Goal: Task Accomplishment & Management: Manage account settings

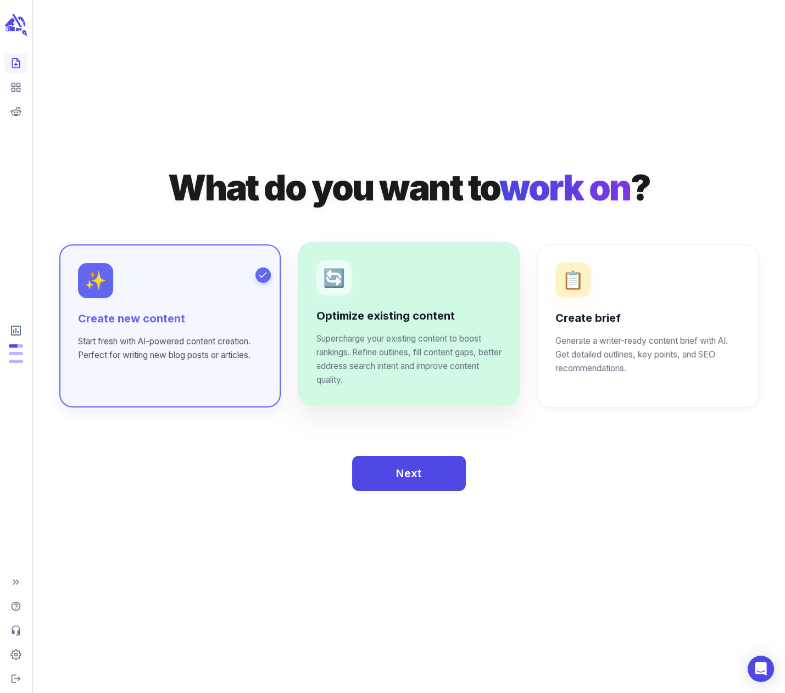
click at [393, 342] on p "Supercharge your existing content to boost rankings. Refine outlines, fill cont…" at bounding box center [408, 359] width 185 height 55
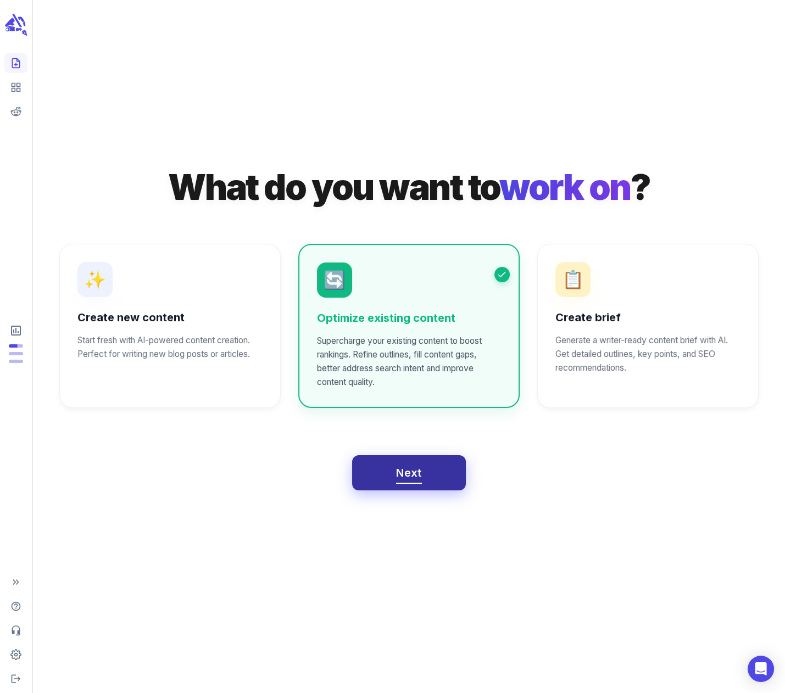
click at [392, 483] on button "Next" at bounding box center [409, 472] width 114 height 35
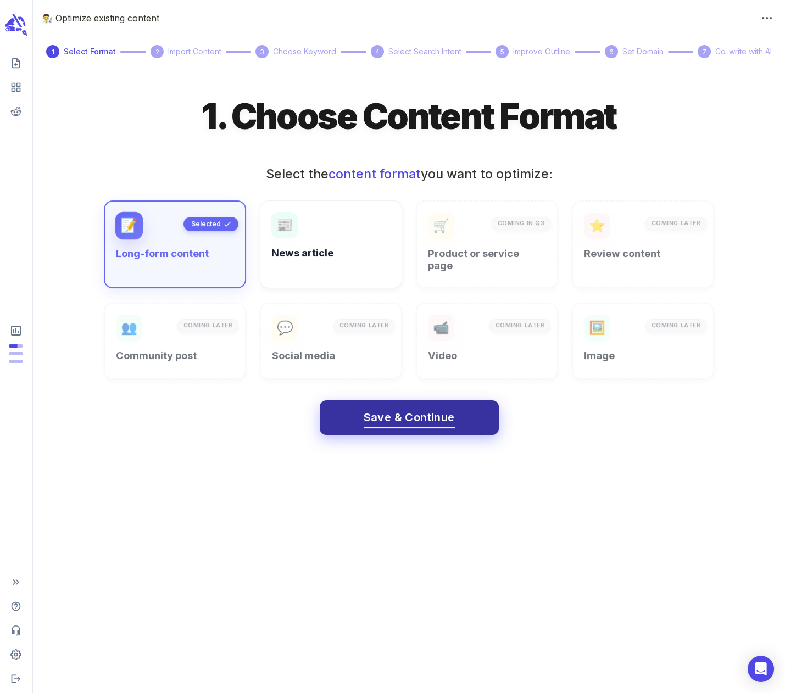
click at [394, 410] on span "Save & Continue" at bounding box center [408, 417] width 91 height 19
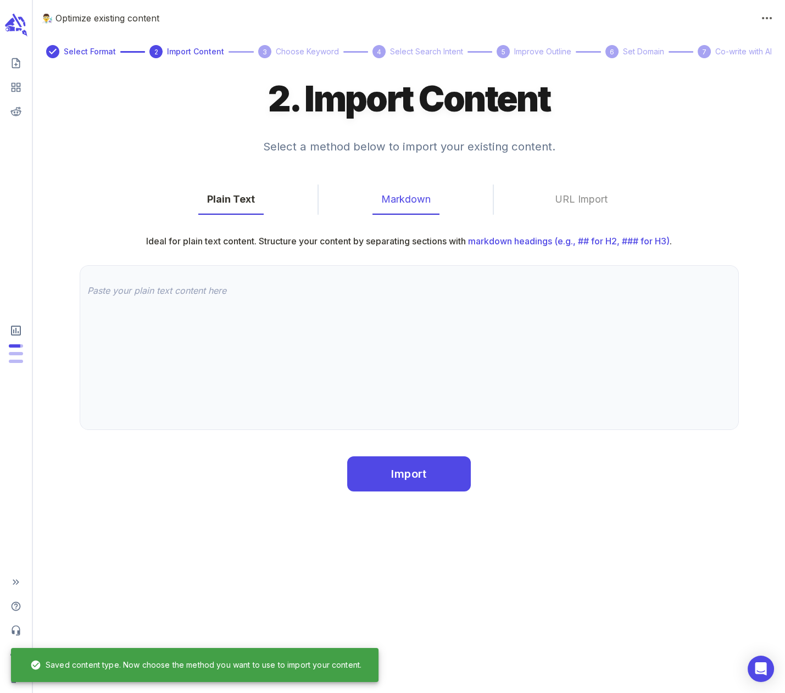
click at [405, 200] on button "Markdown" at bounding box center [405, 199] width 67 height 30
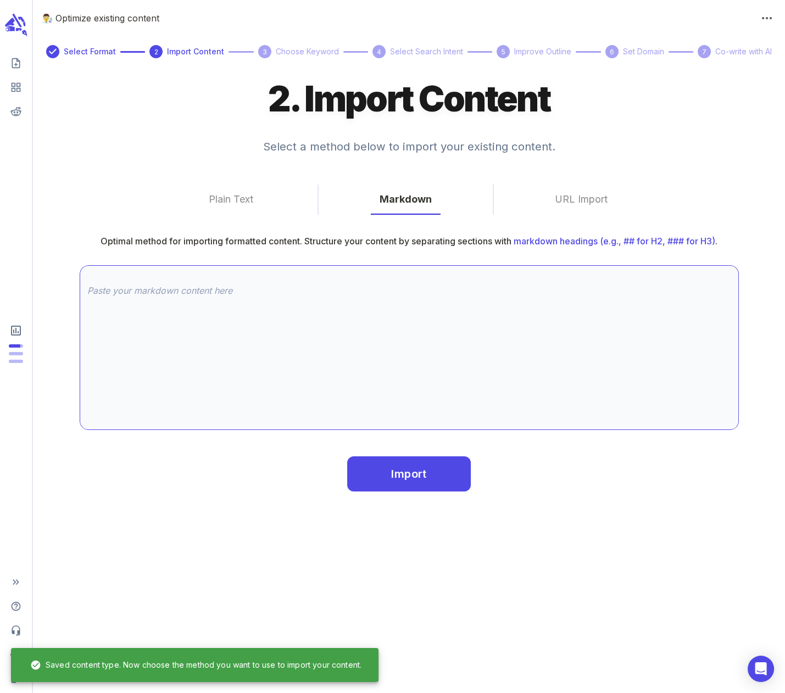
click at [96, 290] on textarea at bounding box center [409, 347] width 644 height 126
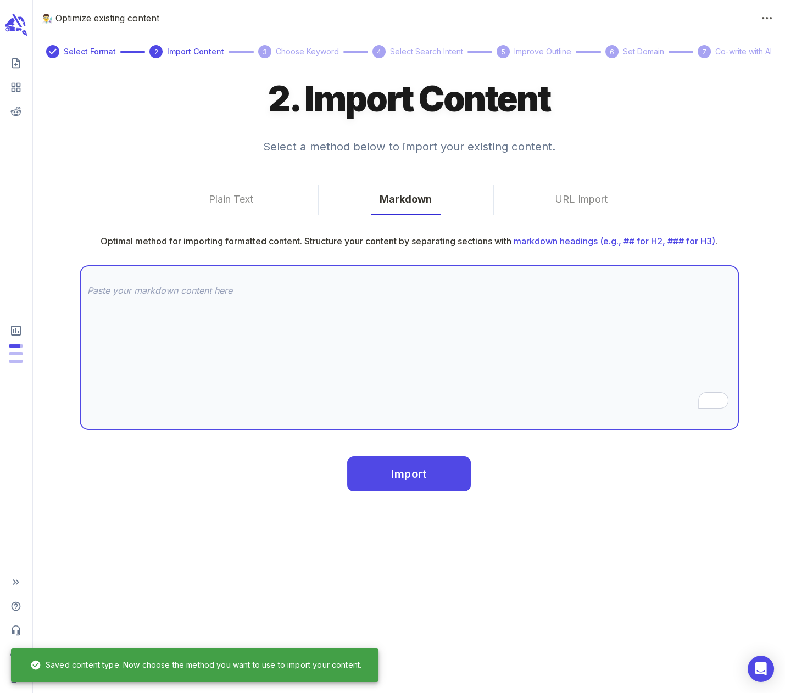
paste textarea "# Loremipsu dolorsit ametconsec: adi eli SED DOEi tem 5291 Inci utlabo etdolore…"
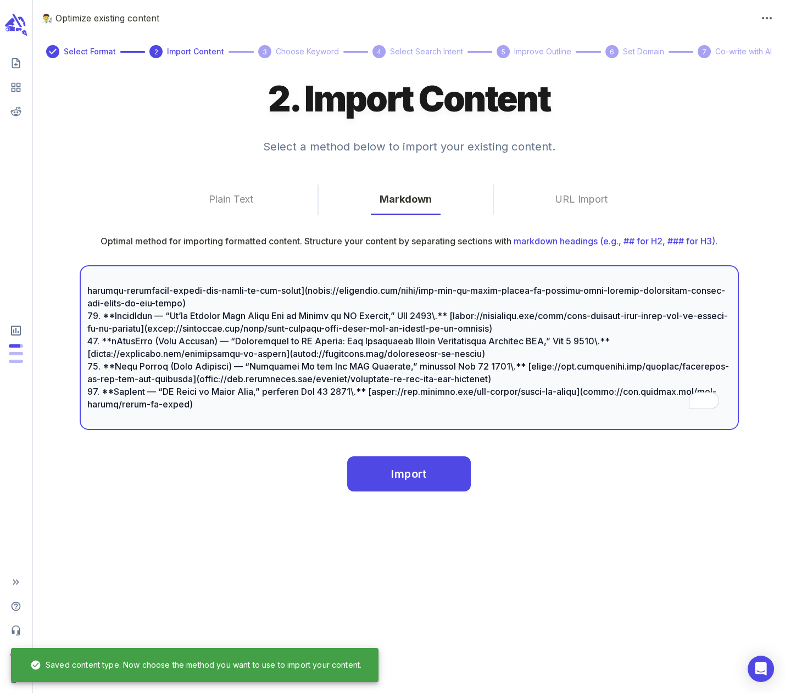
scroll to position [3081, 0]
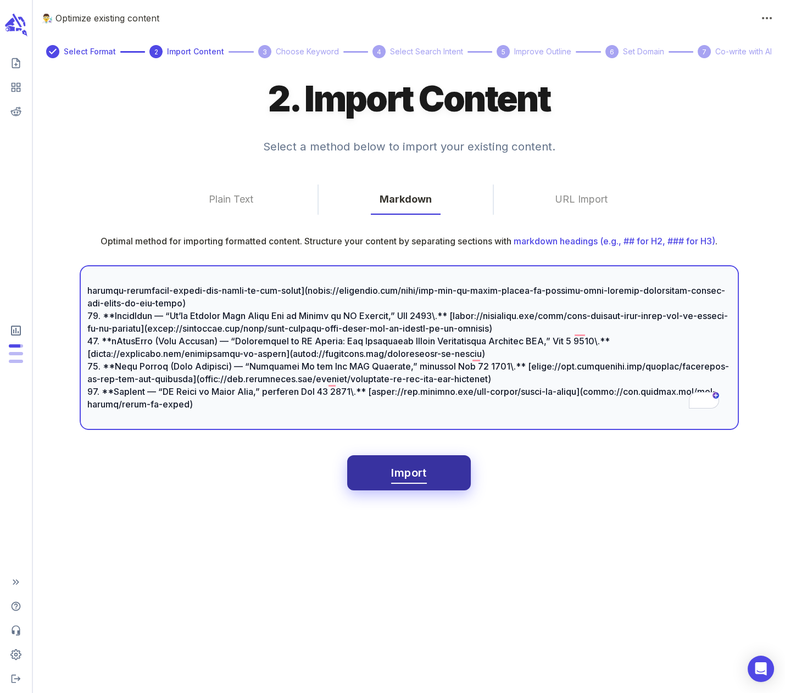
type textarea "# Loremipsu dolorsit ametconsec: adi eli SED DOEi tem 5291 Inci utlabo etdolore…"
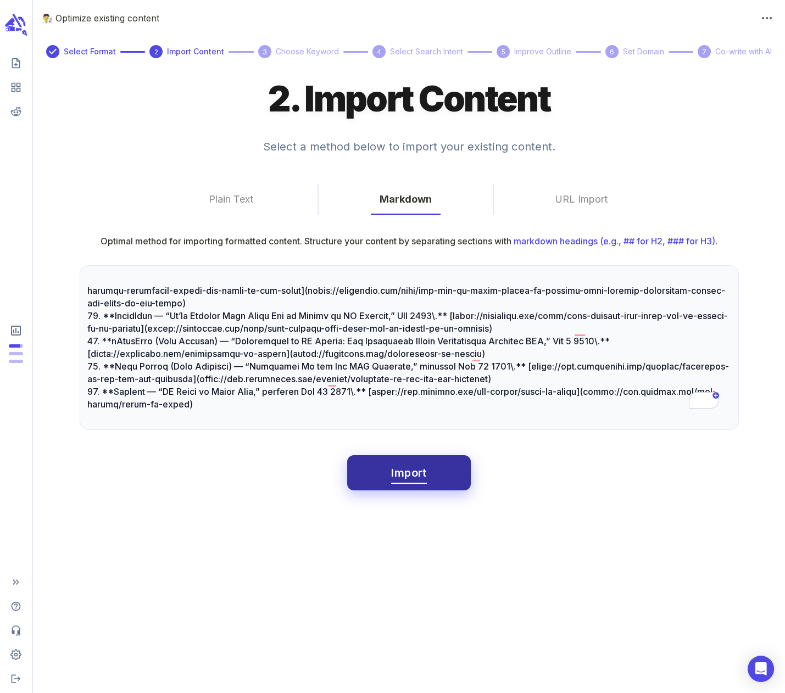
click at [405, 476] on span "Import" at bounding box center [408, 472] width 35 height 19
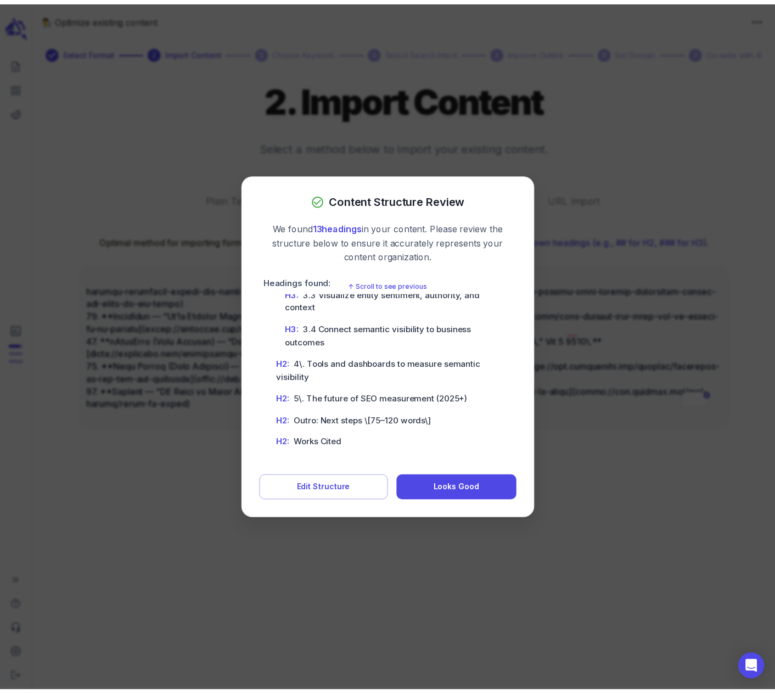
scroll to position [220, 0]
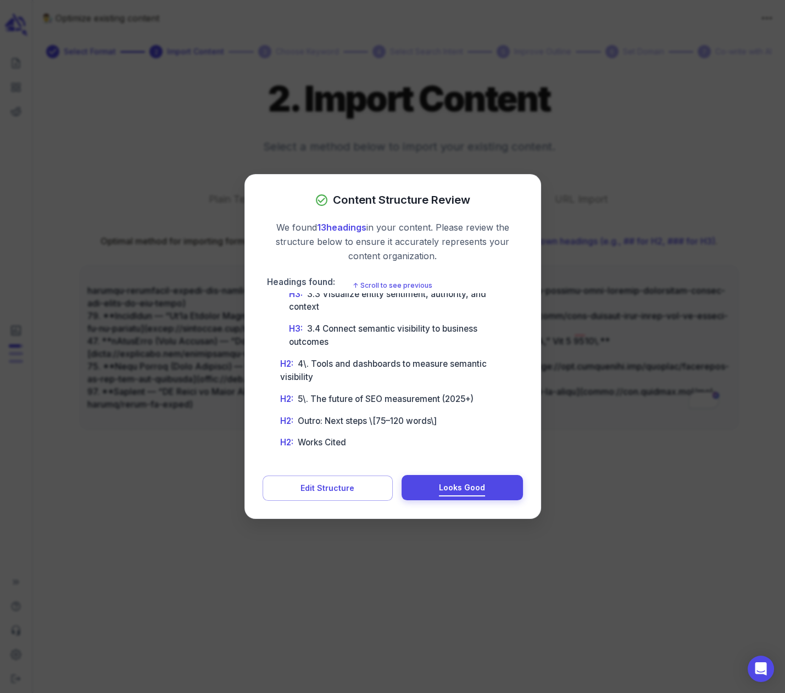
click at [454, 489] on span "Looks Good" at bounding box center [462, 488] width 46 height 14
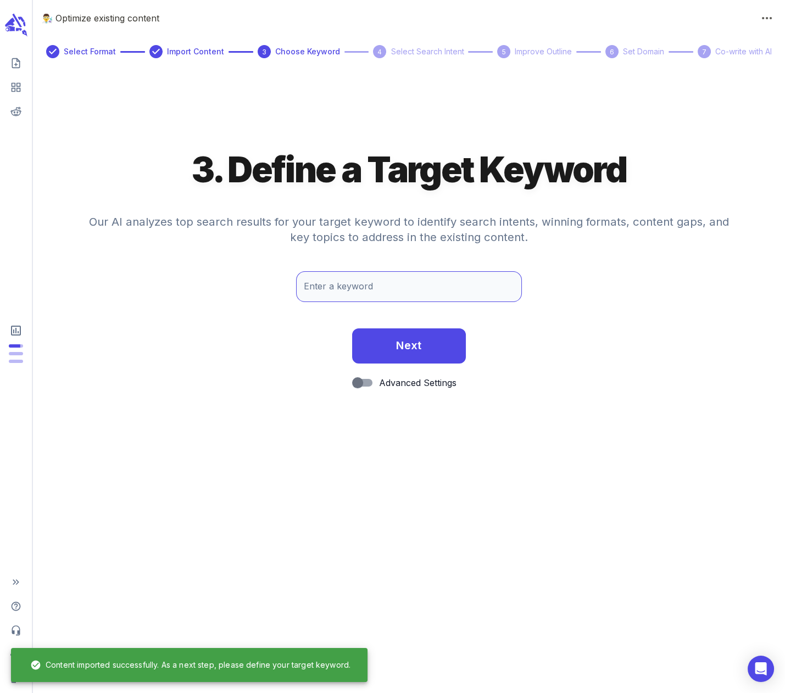
click at [360, 288] on input "Enter a keyword" at bounding box center [409, 286] width 226 height 31
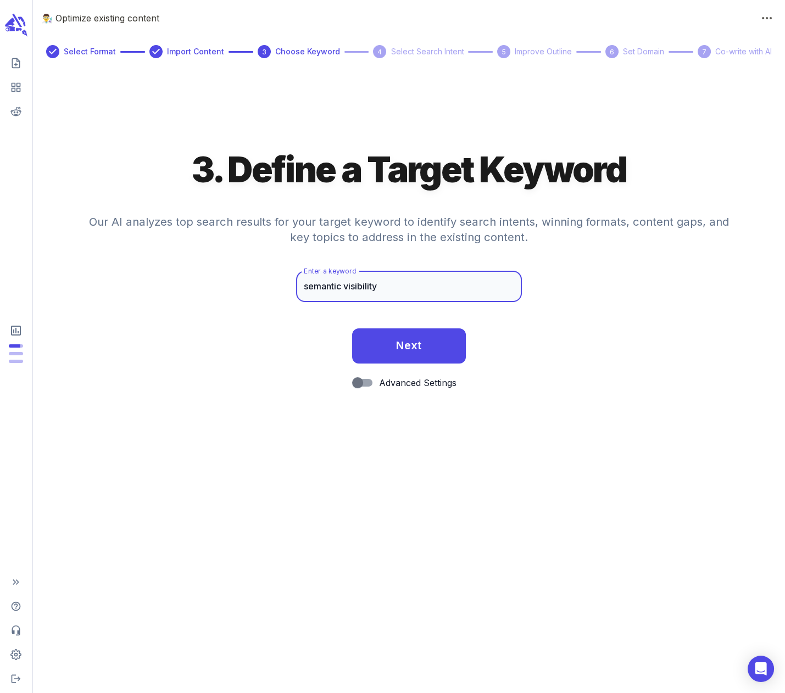
type input "semantic visibility"
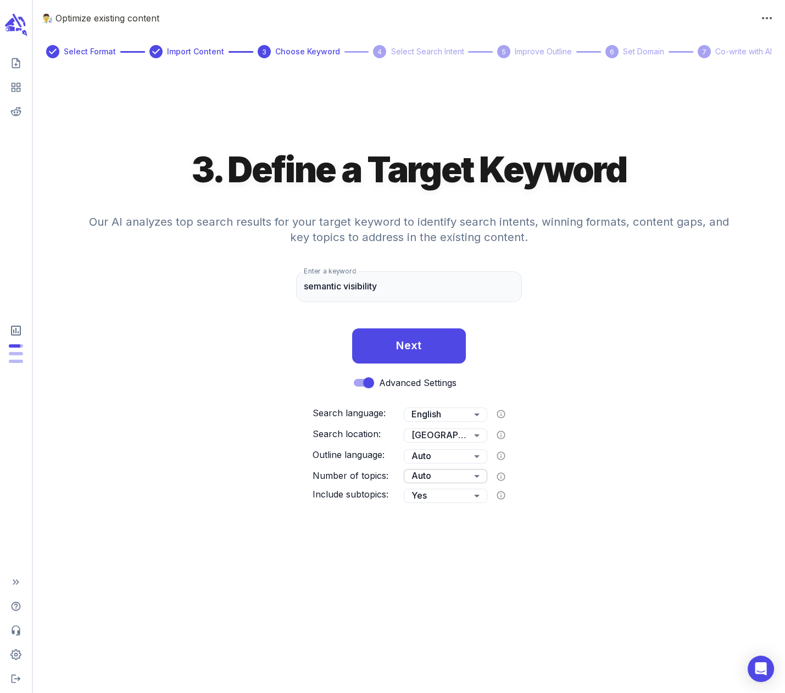
click at [450, 477] on body "👨‍🔬 Optimize existing content Select Format Import Content 3 Choose Keyword 4 S…" at bounding box center [392, 346] width 785 height 693
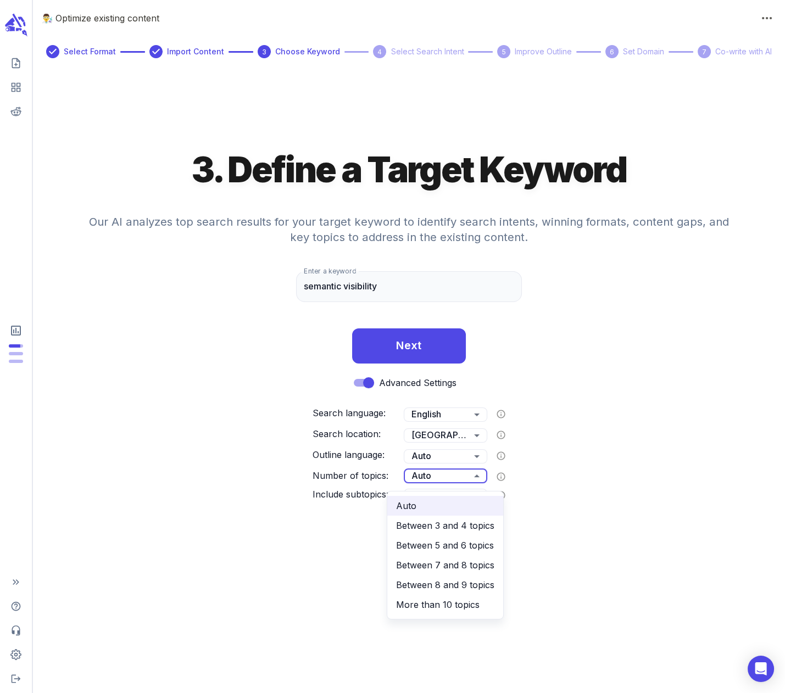
click at [450, 476] on div at bounding box center [392, 346] width 785 height 693
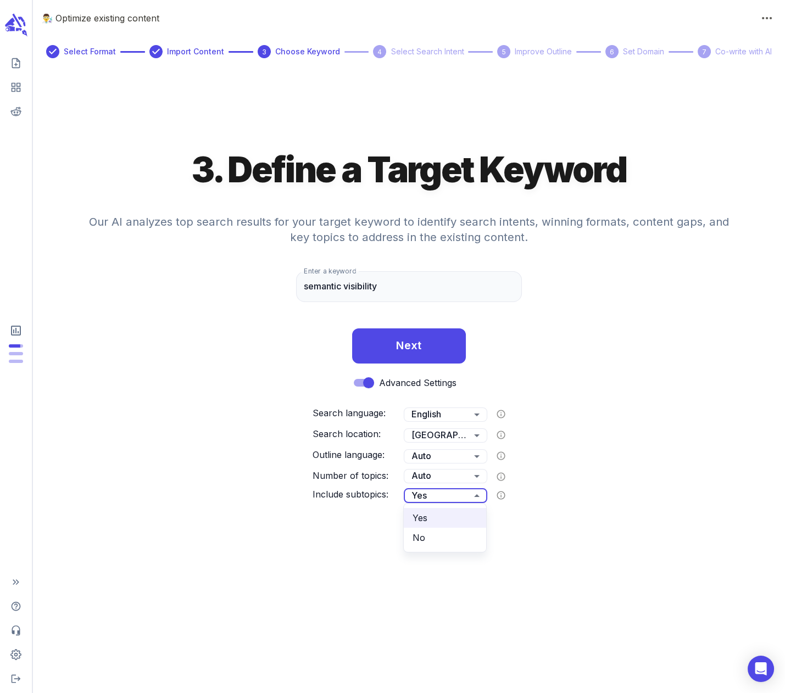
click at [454, 492] on body "👨‍🔬 Optimize existing content Select Format Import Content 3 Choose Keyword 4 S…" at bounding box center [392, 346] width 785 height 693
click at [452, 488] on div at bounding box center [392, 346] width 785 height 693
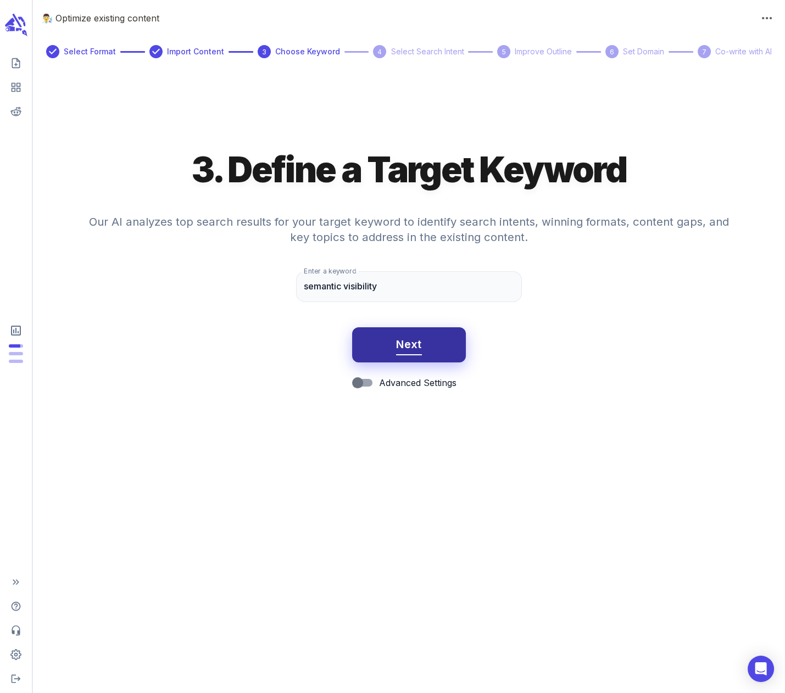
click at [402, 350] on span "Next" at bounding box center [409, 344] width 26 height 19
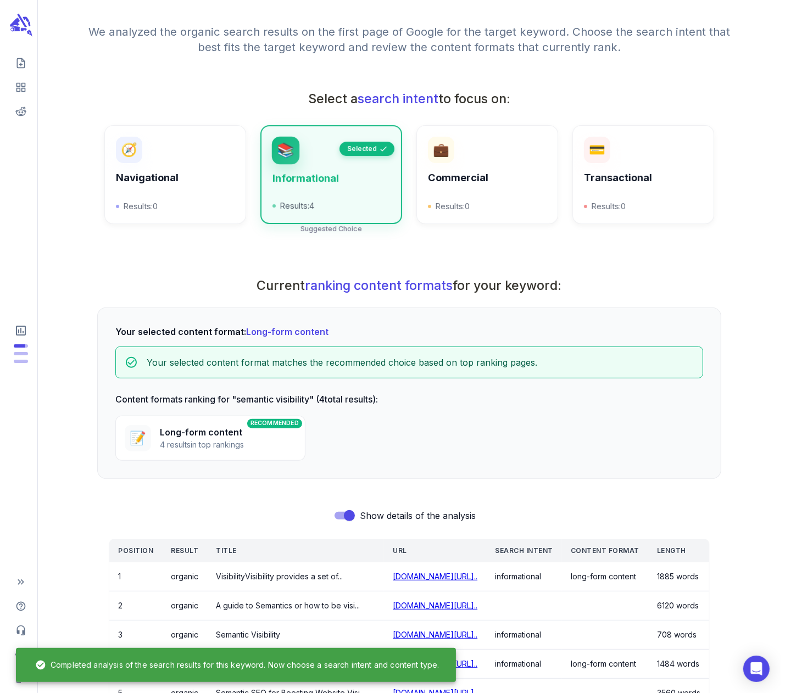
scroll to position [385, 0]
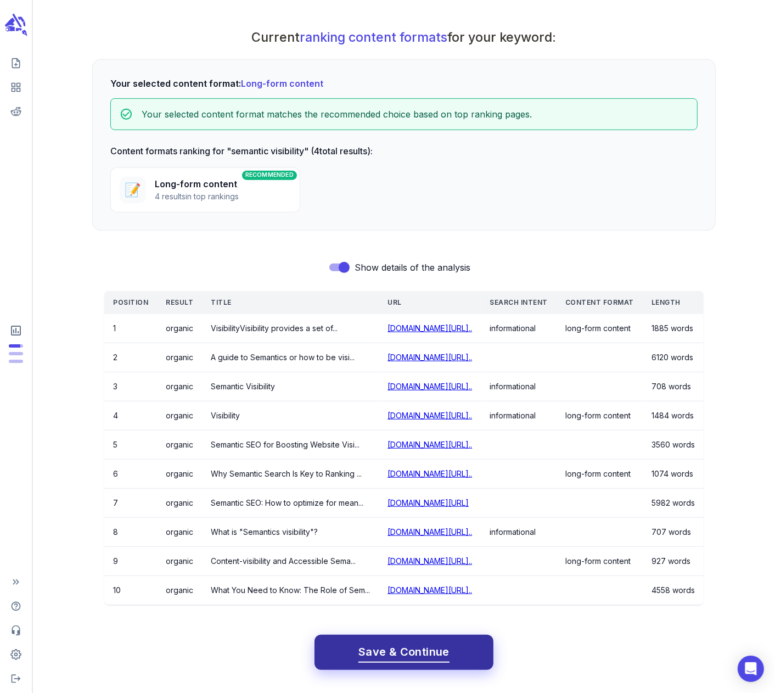
click at [417, 644] on span "Save & Continue" at bounding box center [404, 651] width 91 height 19
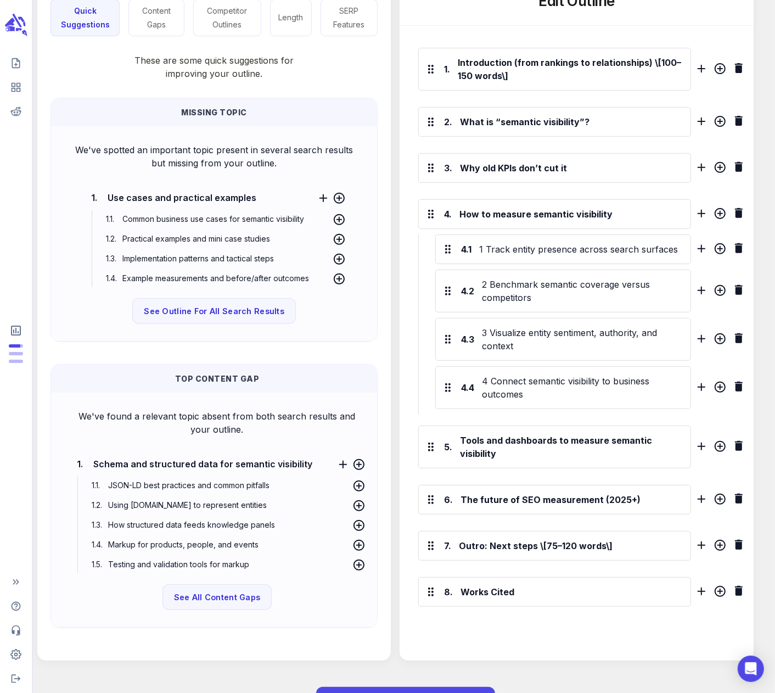
scroll to position [278, 0]
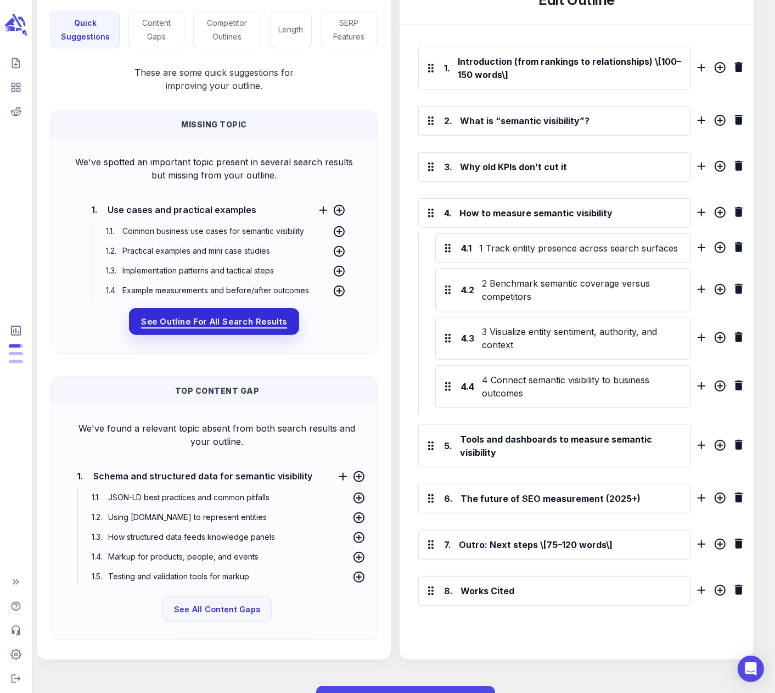
click at [196, 320] on span "See Outline For All Search Results" at bounding box center [214, 321] width 146 height 14
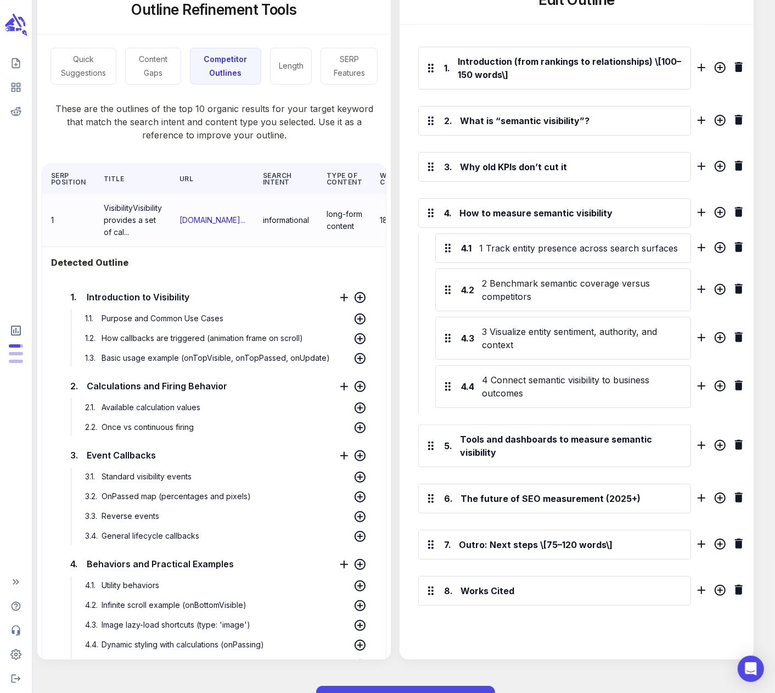
scroll to position [0, 0]
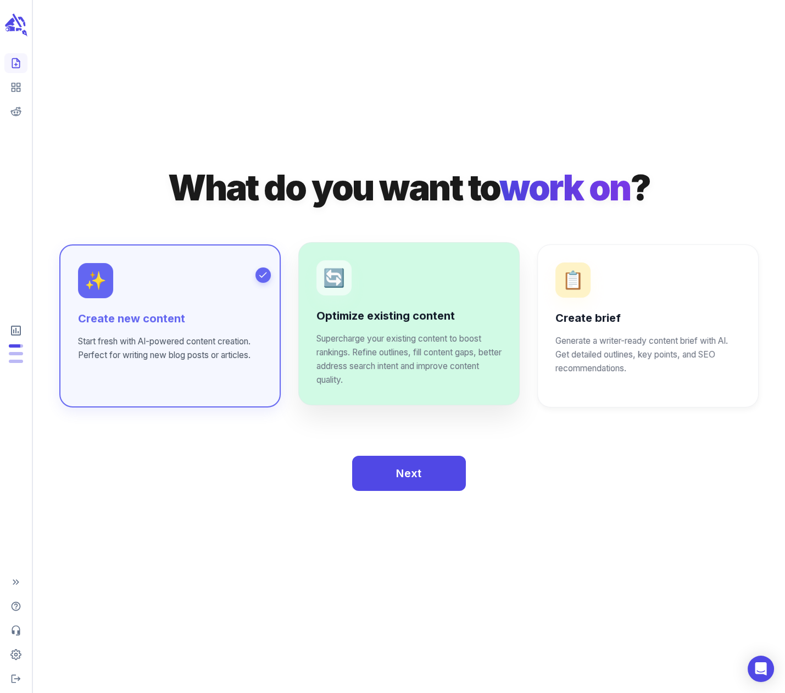
click at [394, 320] on h6 "Optimize existing content" at bounding box center [408, 316] width 185 height 15
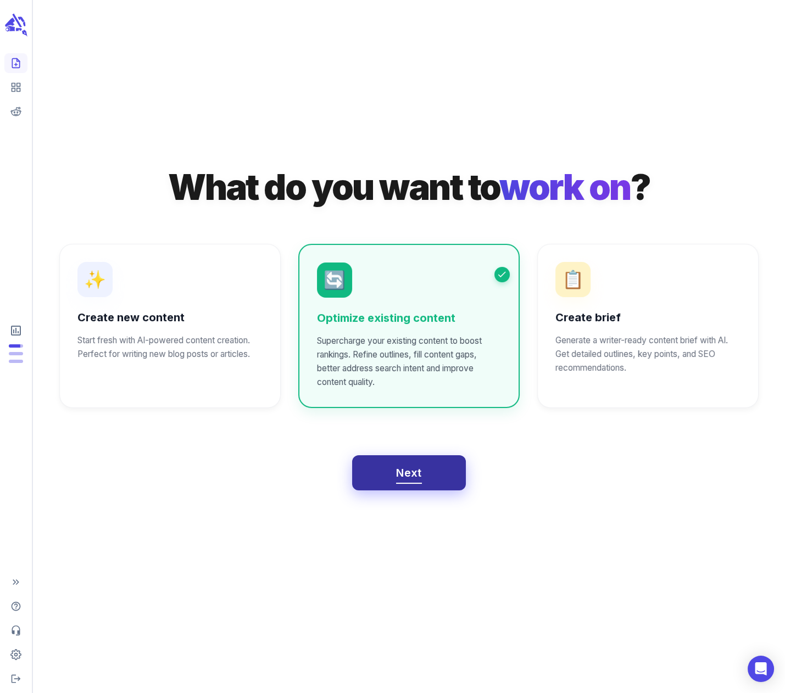
click at [411, 478] on span "Next" at bounding box center [409, 472] width 26 height 19
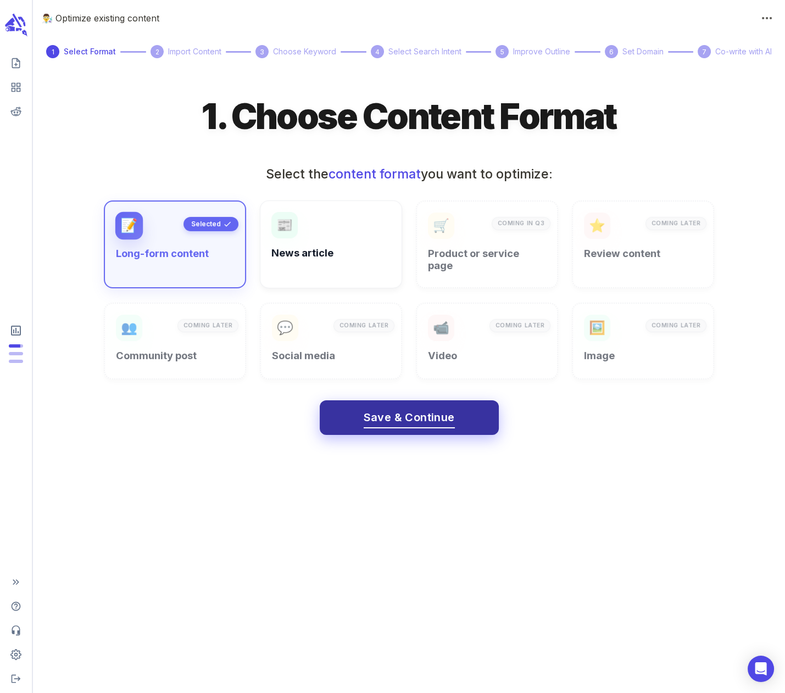
click at [395, 408] on span "Save & Continue" at bounding box center [408, 417] width 91 height 19
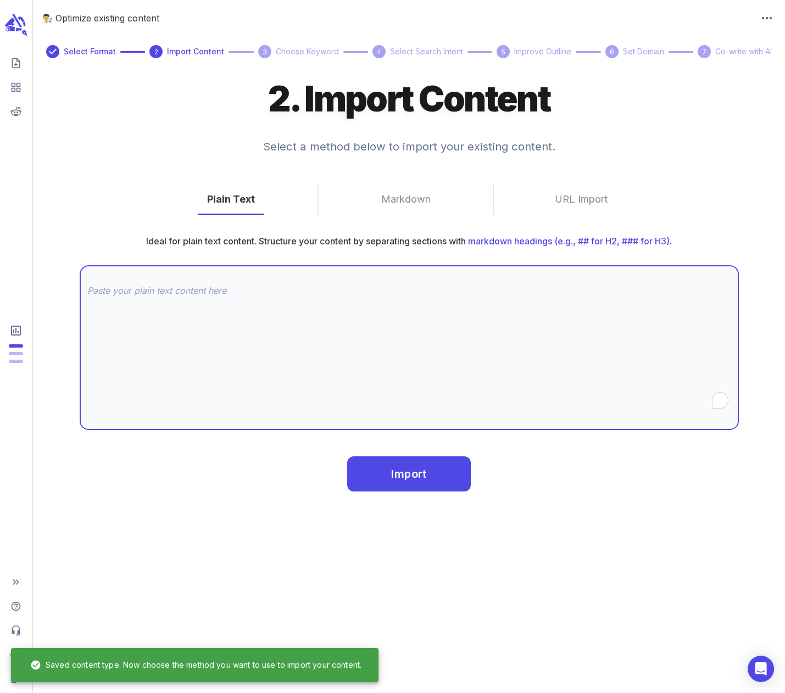
click at [141, 294] on textarea "To enrich screen reader interactions, please activate Accessibility in Grammarl…" at bounding box center [409, 347] width 644 height 126
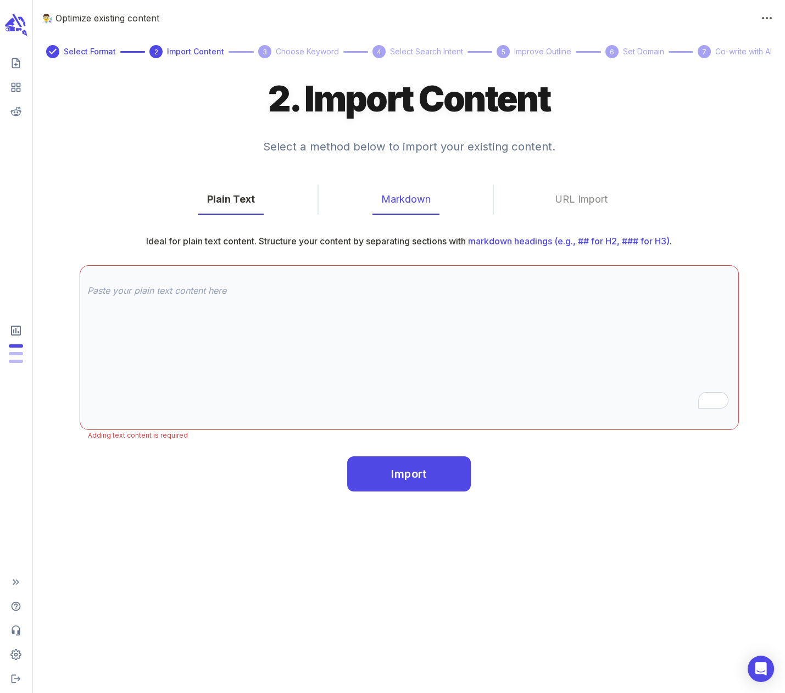
click at [420, 201] on button "Markdown" at bounding box center [405, 199] width 67 height 30
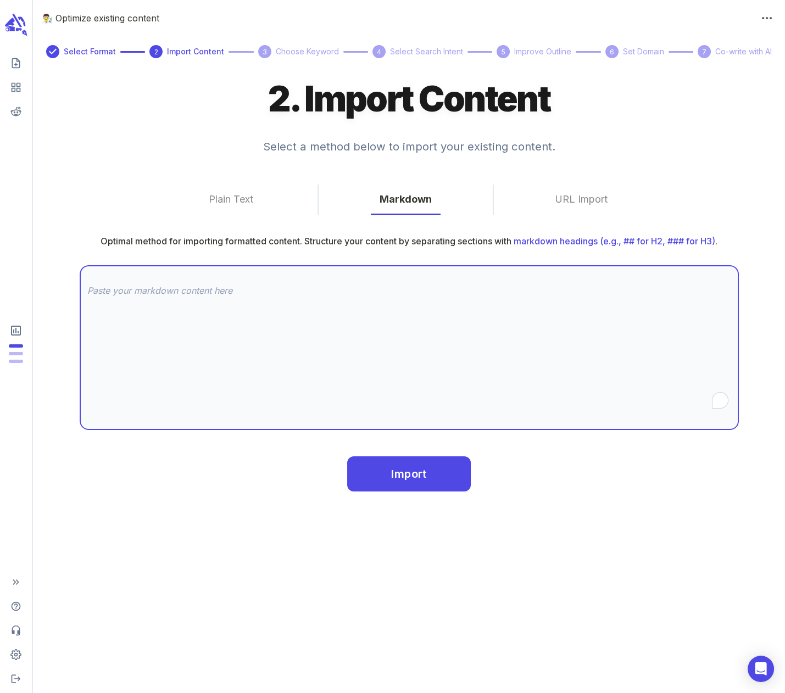
click at [162, 296] on textarea "To enrich screen reader interactions, please activate Accessibility in Grammarl…" at bounding box center [409, 347] width 644 height 126
paste textarea "# Loremipsu dolorsit ametconsec: adi eli SED DOEi tem 5291 Inci utlabo etdolore…"
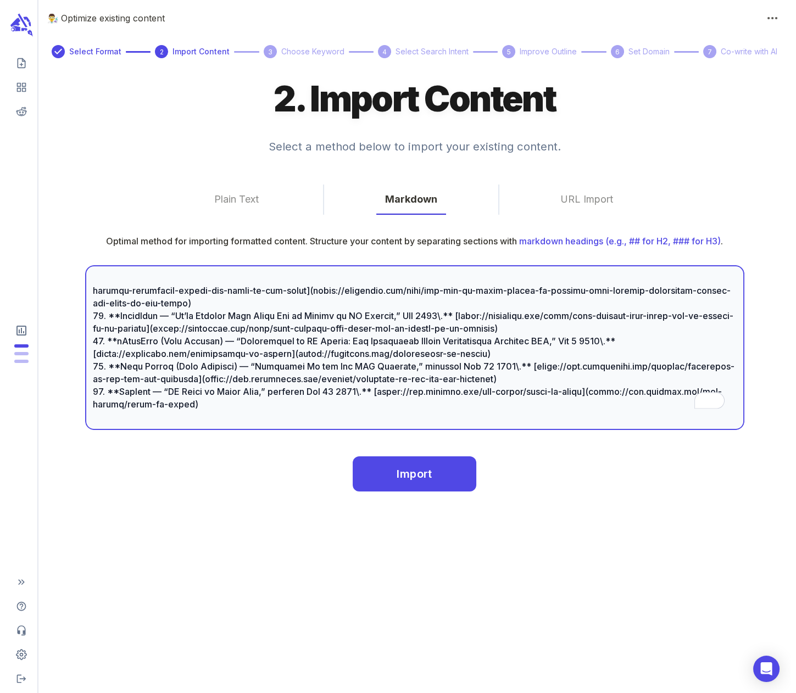
scroll to position [3081, 0]
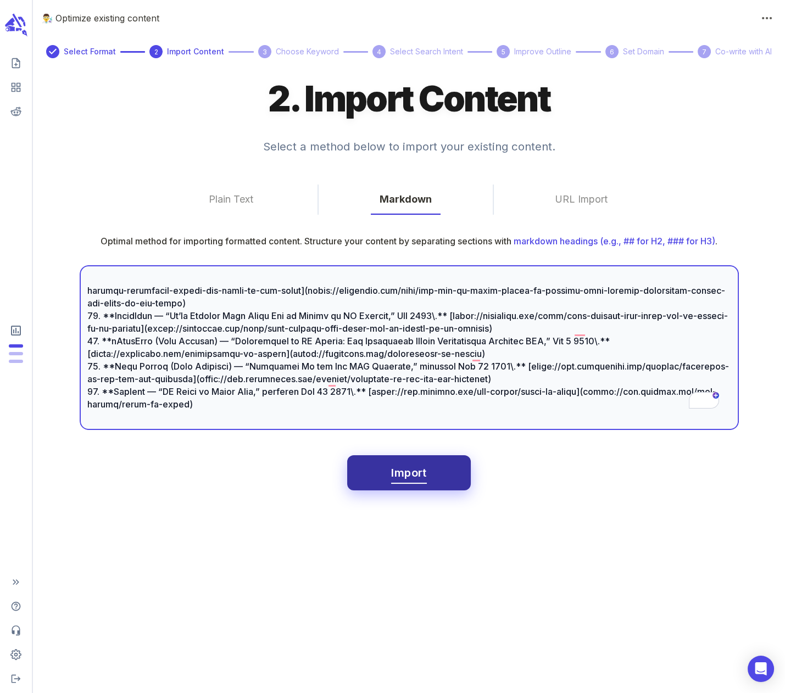
type textarea "# Loremipsu dolorsit ametconsec: adi eli SED DOEi tem 5291 Inci utlabo etdolore…"
click at [398, 475] on span "Import" at bounding box center [408, 472] width 35 height 19
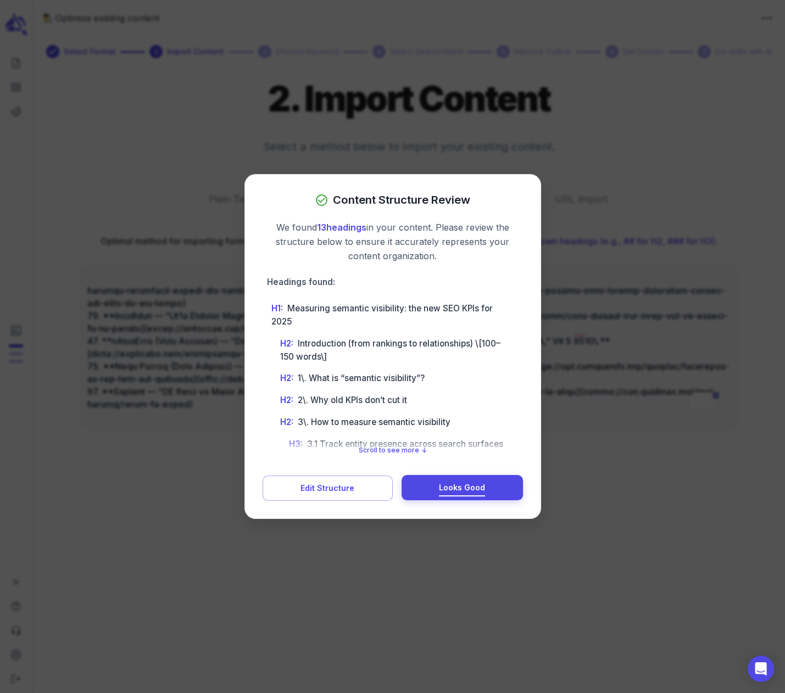
click at [453, 487] on span "Looks Good" at bounding box center [462, 488] width 46 height 14
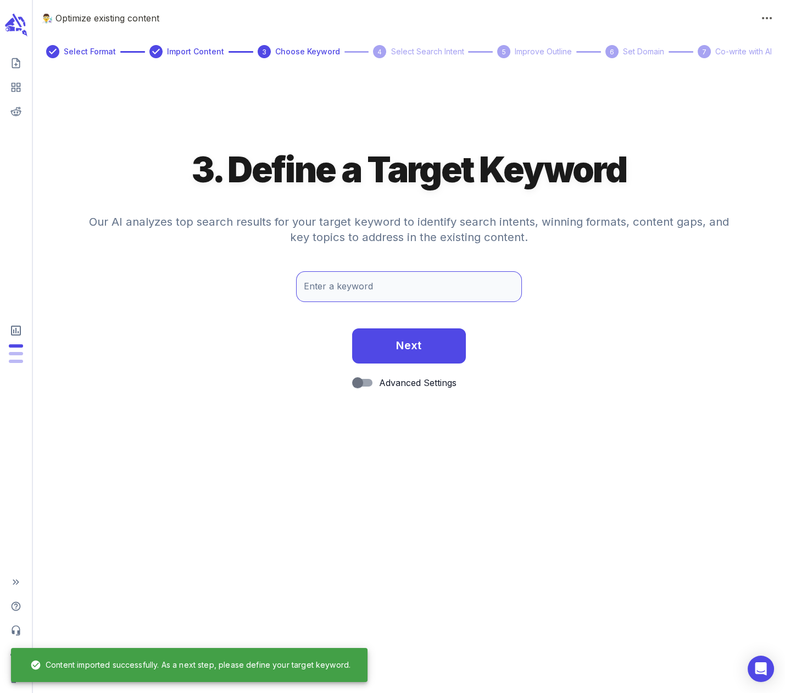
click at [352, 290] on input "Enter a keyword" at bounding box center [409, 286] width 226 height 31
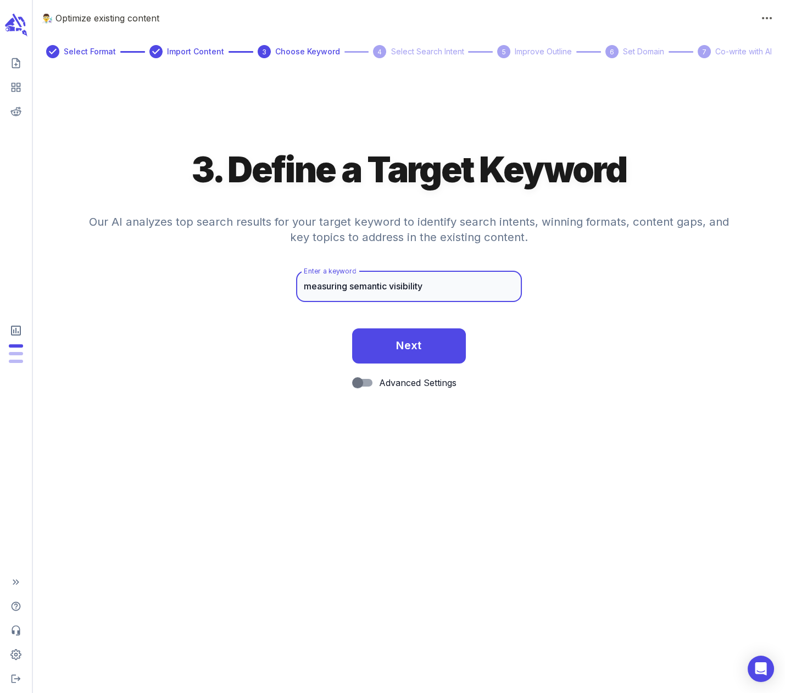
drag, startPoint x: 348, startPoint y: 284, endPoint x: 307, endPoint y: 282, distance: 41.2
click at [307, 282] on input "measuring semantic visibility" at bounding box center [409, 286] width 226 height 31
type input "how to measure semantic visibility"
click at [404, 348] on span "Next" at bounding box center [409, 344] width 26 height 19
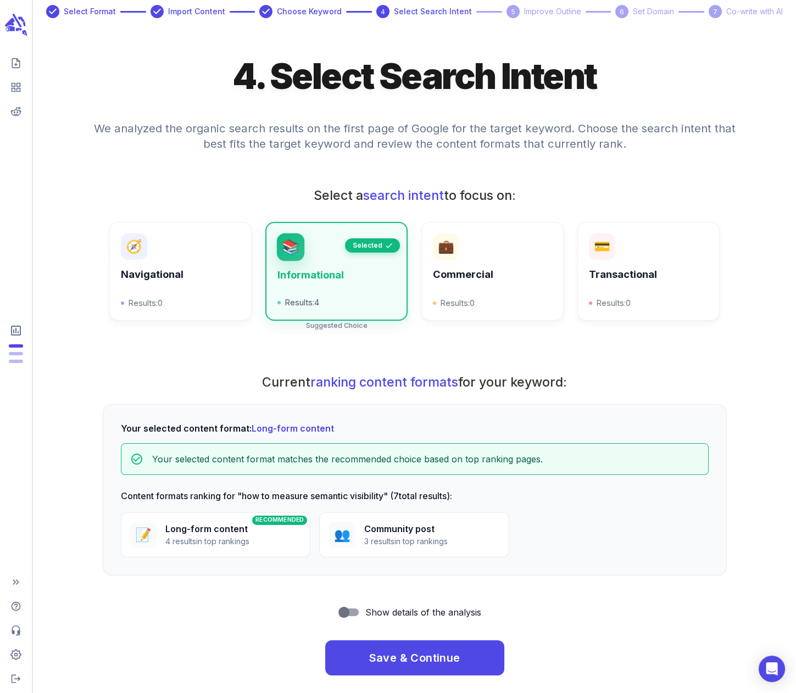
scroll to position [47, 0]
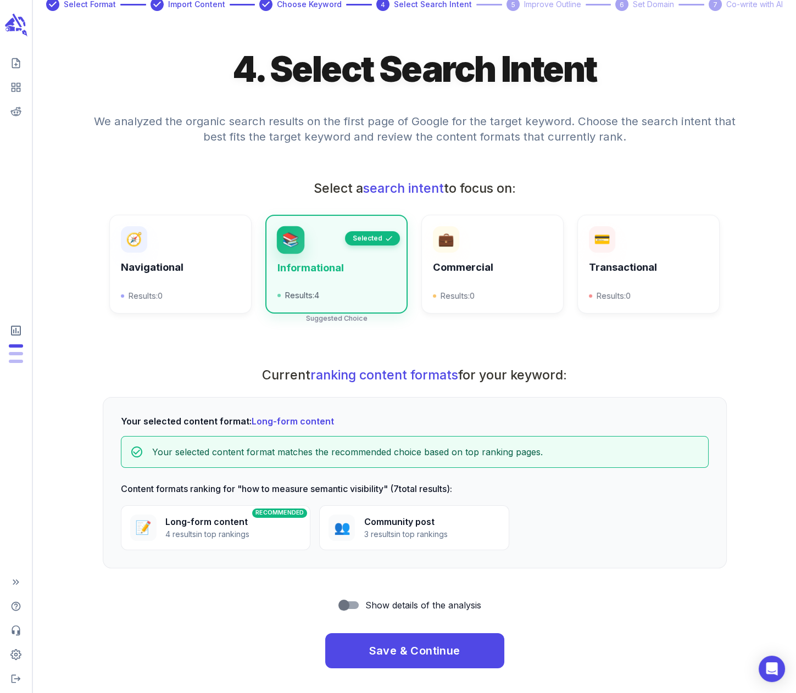
click at [197, 530] on p "4 results in top rankings" at bounding box center [207, 534] width 84 height 12
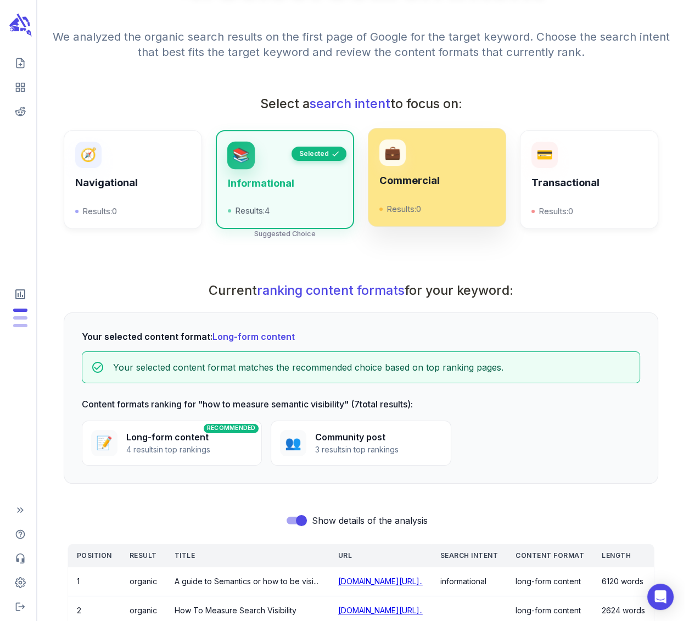
scroll to position [0, 0]
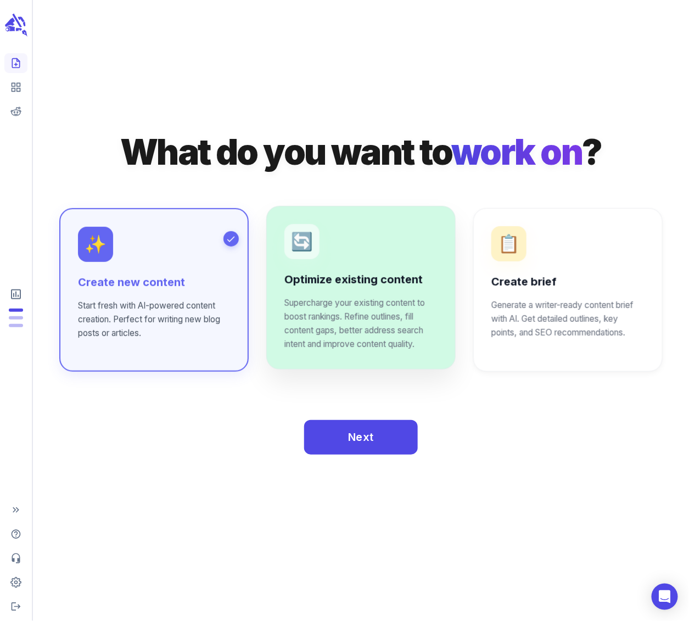
click at [369, 277] on h6 "Optimize existing content" at bounding box center [360, 279] width 153 height 15
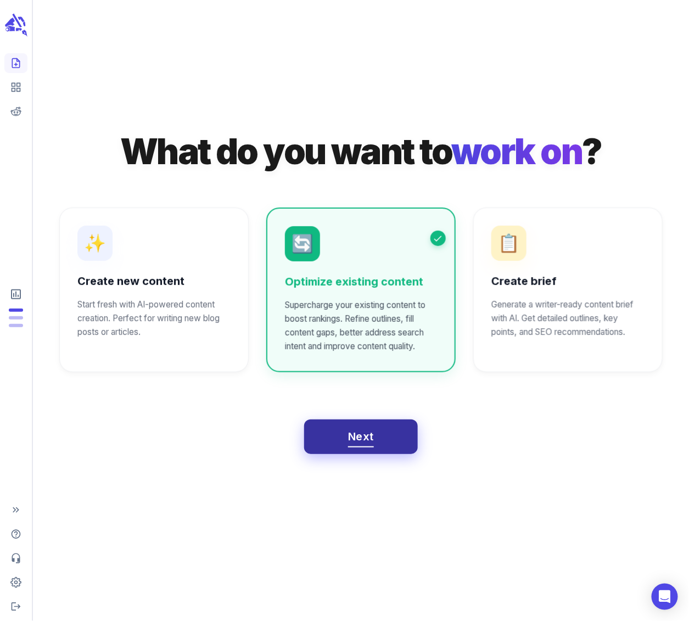
click at [386, 443] on button "Next" at bounding box center [361, 437] width 114 height 35
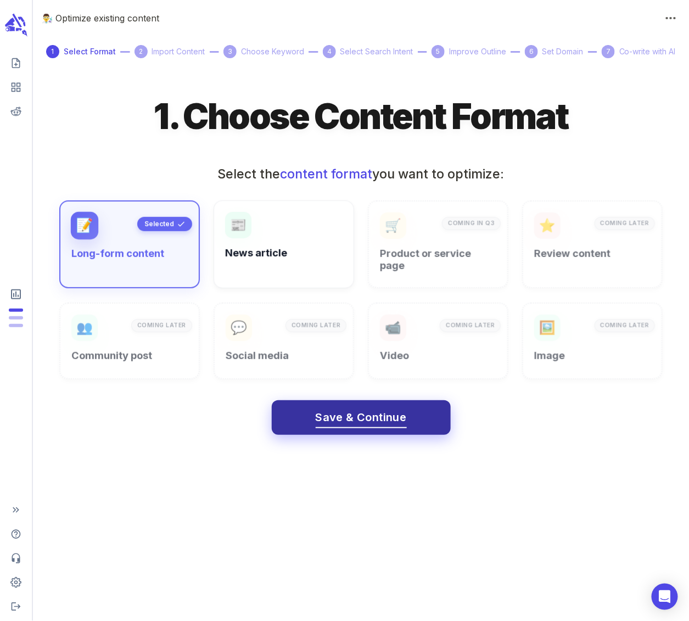
click at [359, 414] on span "Save & Continue" at bounding box center [361, 417] width 91 height 19
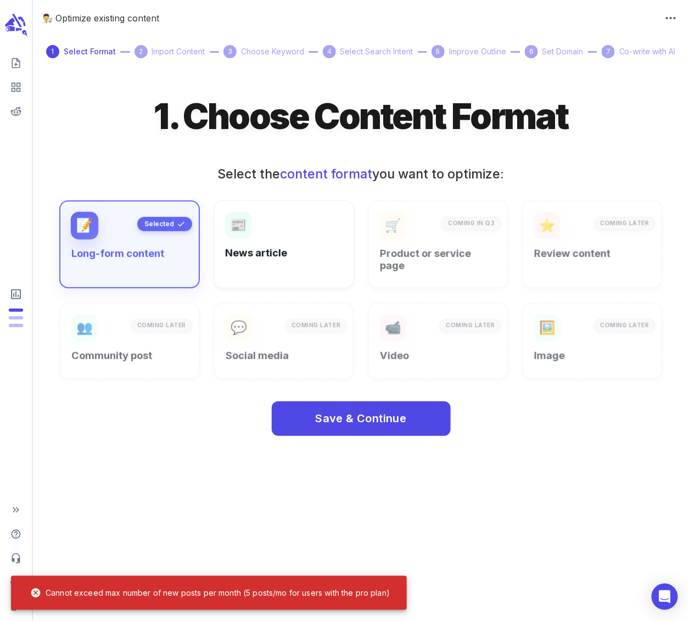
click at [16, 315] on div "scrollable content" at bounding box center [15, 319] width 23 height 27
click at [15, 88] on icon "View your content dashboard" at bounding box center [15, 87] width 11 height 11
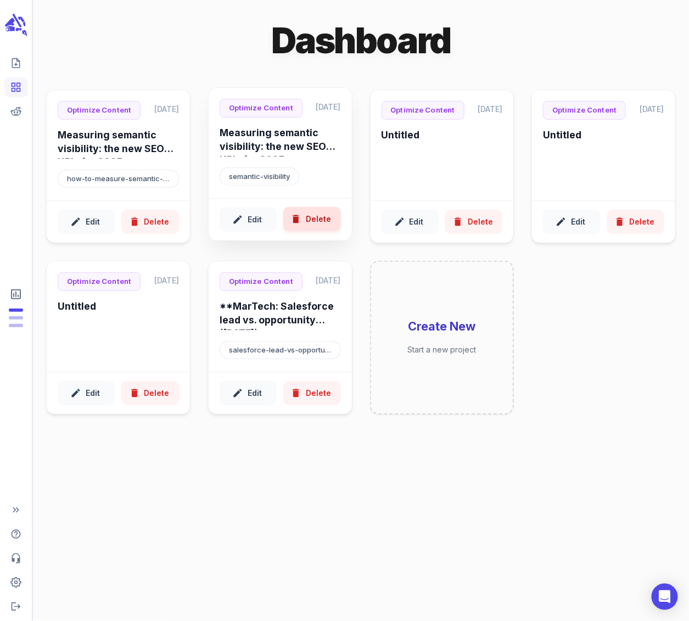
click at [311, 220] on button "Delete" at bounding box center [311, 219] width 57 height 25
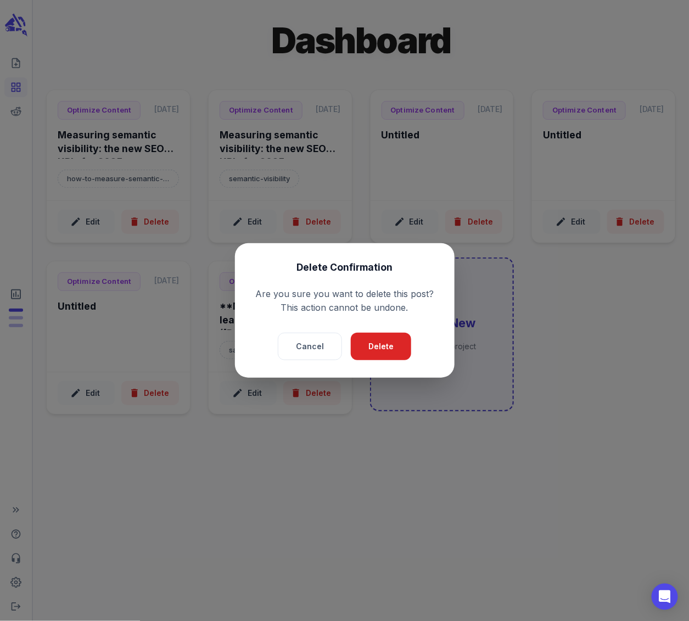
drag, startPoint x: 382, startPoint y: 353, endPoint x: 376, endPoint y: 343, distance: 10.8
click at [382, 353] on button "Delete" at bounding box center [381, 347] width 60 height 28
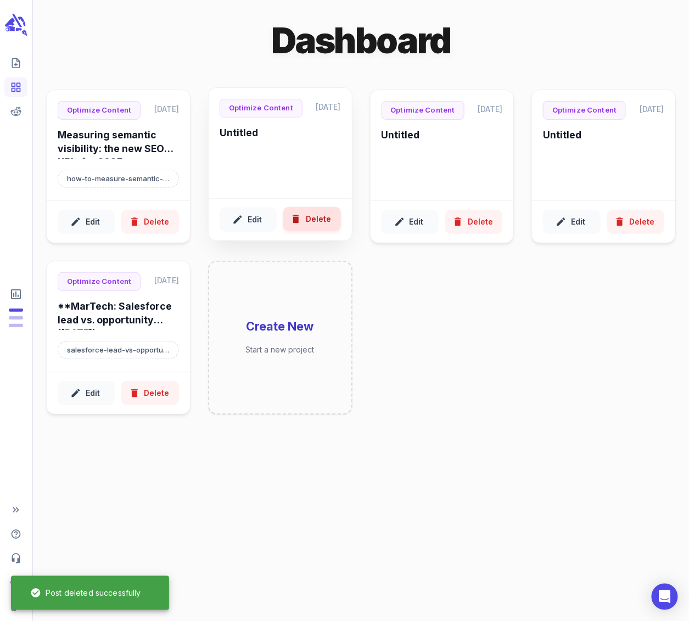
click at [328, 223] on button "Delete" at bounding box center [311, 219] width 57 height 25
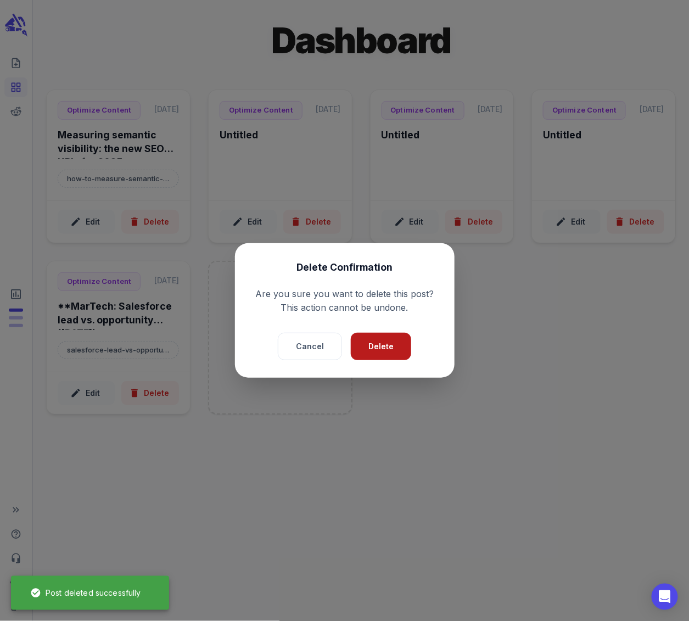
click at [395, 355] on button "Delete" at bounding box center [381, 347] width 60 height 28
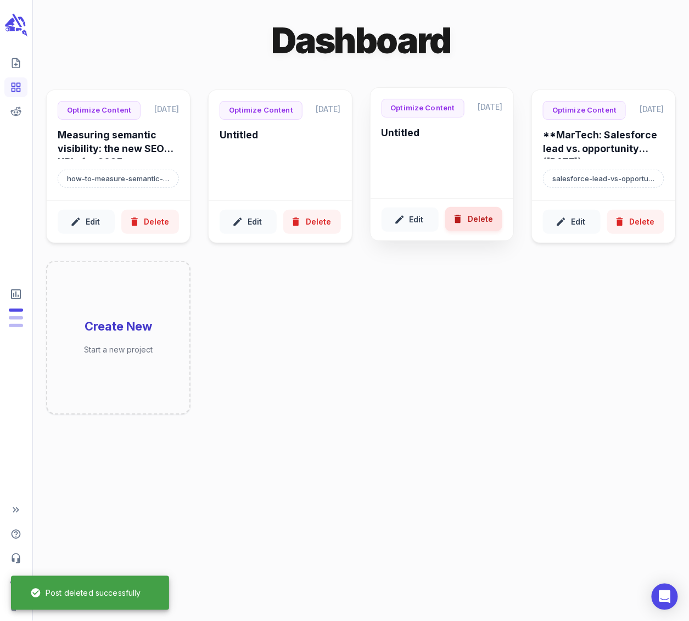
click at [480, 218] on button "Delete" at bounding box center [473, 219] width 57 height 25
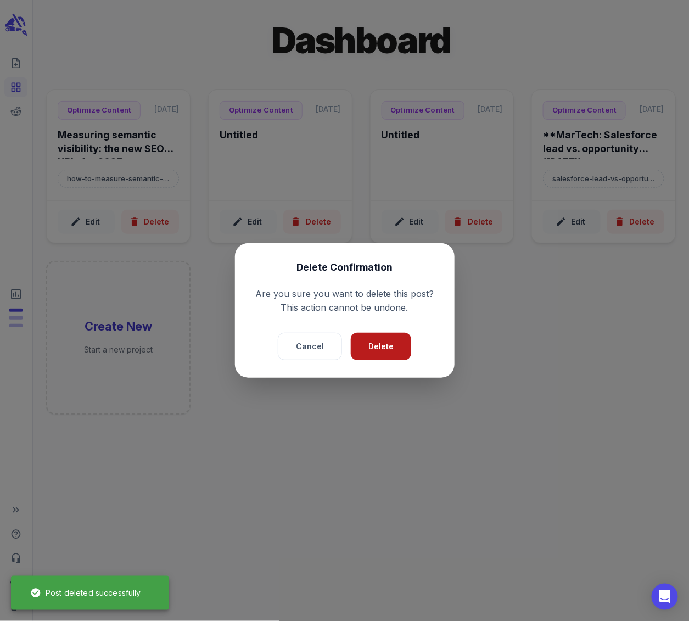
click at [396, 345] on button "Delete" at bounding box center [381, 347] width 60 height 28
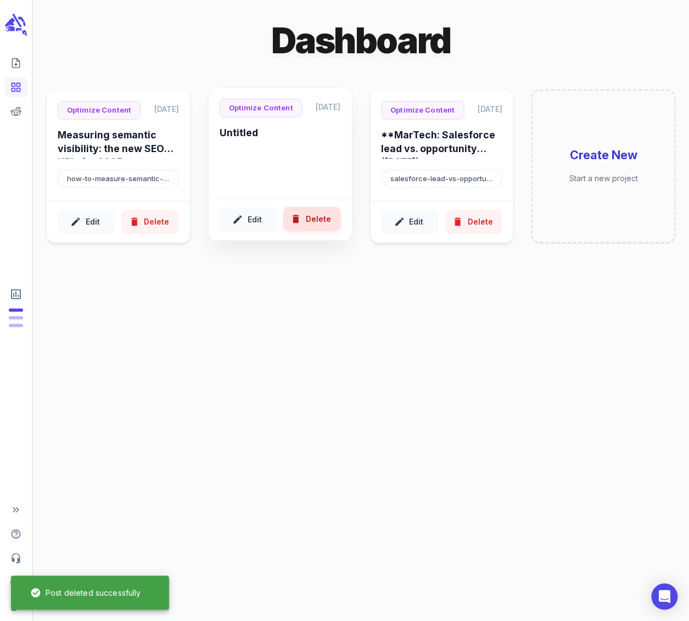
click at [310, 219] on button "Delete" at bounding box center [311, 219] width 57 height 25
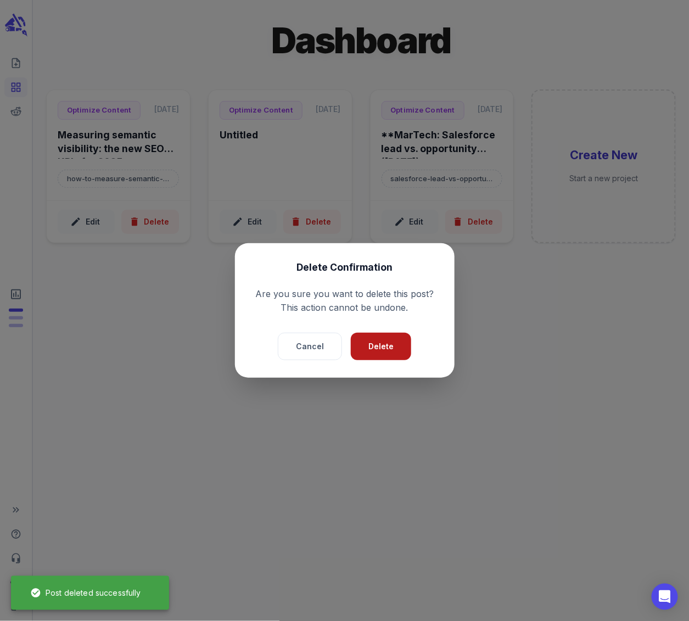
click at [385, 354] on button "Delete" at bounding box center [381, 347] width 60 height 28
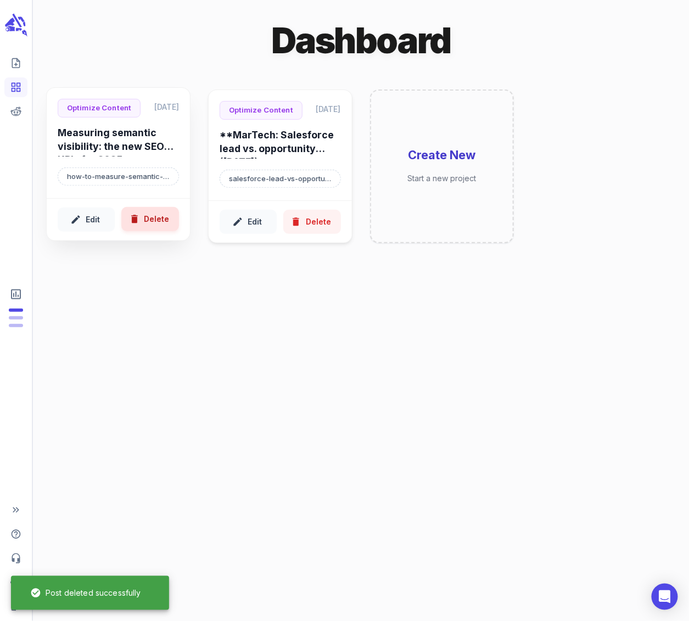
click at [160, 219] on button "Delete" at bounding box center [149, 219] width 57 height 25
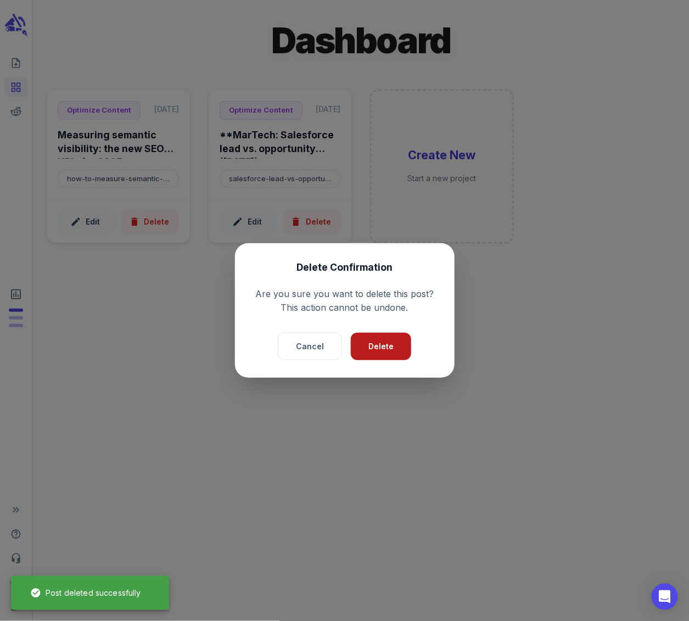
click at [378, 345] on button "Delete" at bounding box center [381, 347] width 60 height 28
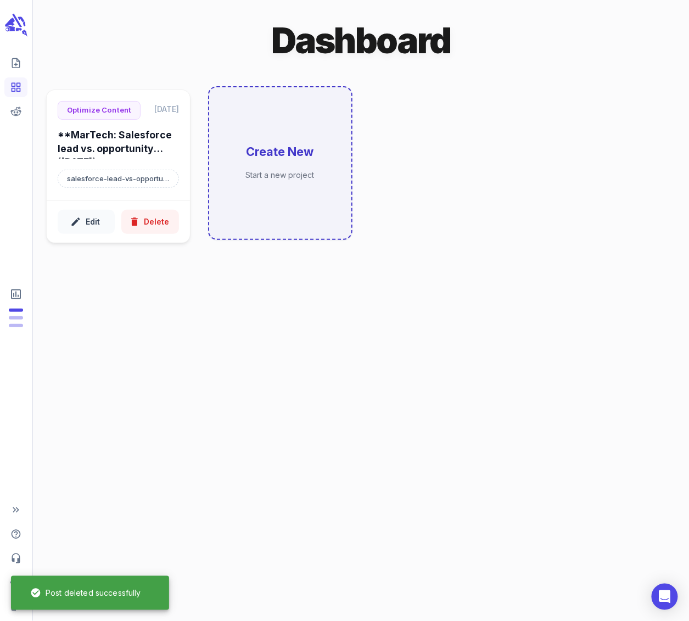
click at [298, 152] on h6 "Create New" at bounding box center [281, 152] width 68 height 16
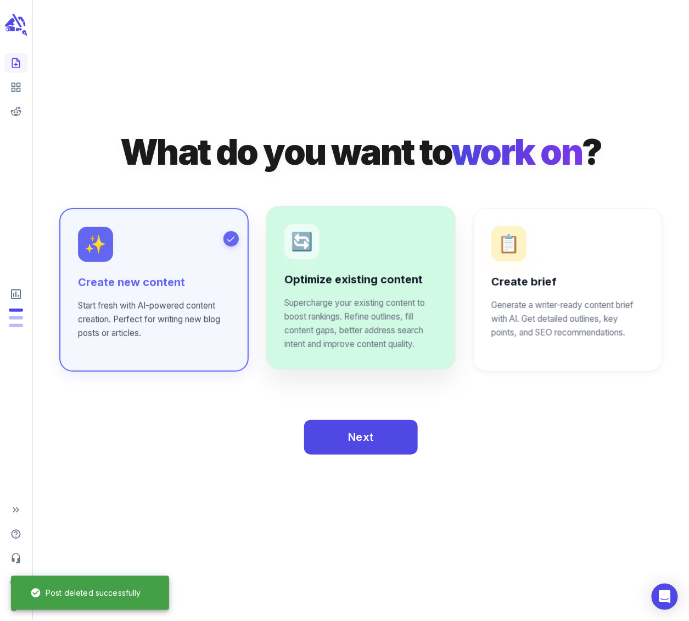
click at [343, 245] on div "🔄 Optimize existing content Supercharge your existing content to boost rankings…" at bounding box center [360, 287] width 153 height 127
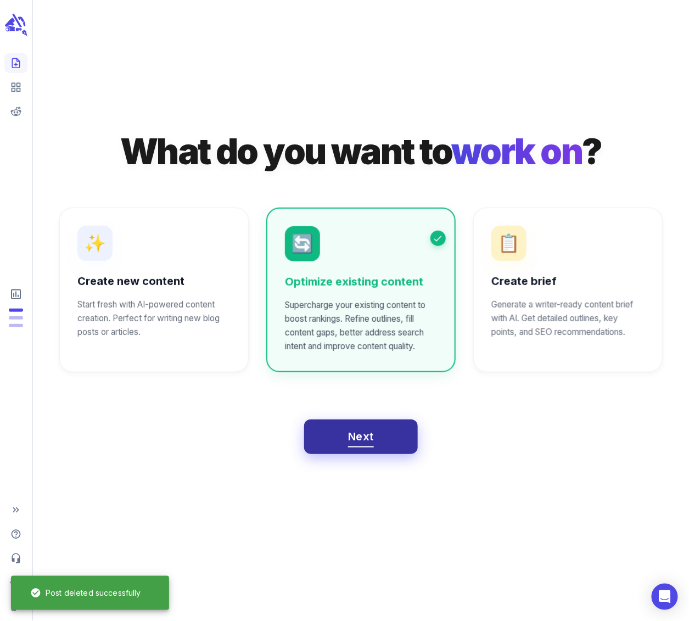
click at [342, 435] on button "Next" at bounding box center [361, 437] width 114 height 35
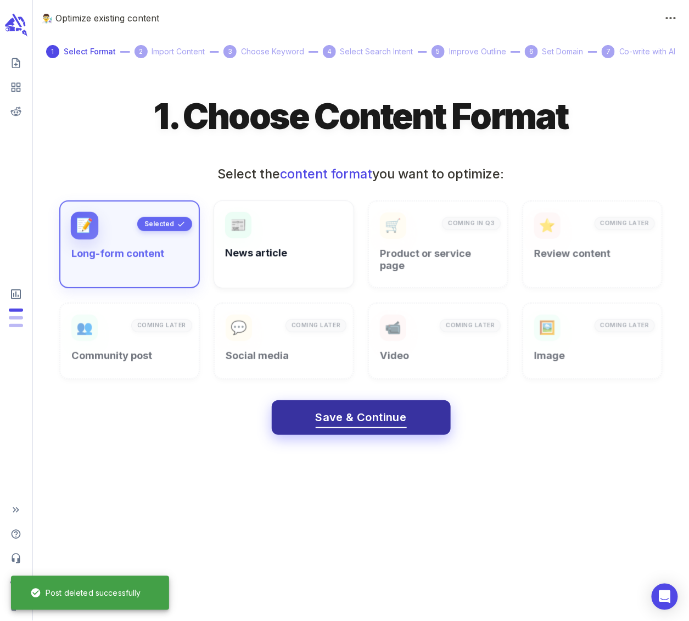
click at [366, 422] on span "Save & Continue" at bounding box center [361, 417] width 91 height 19
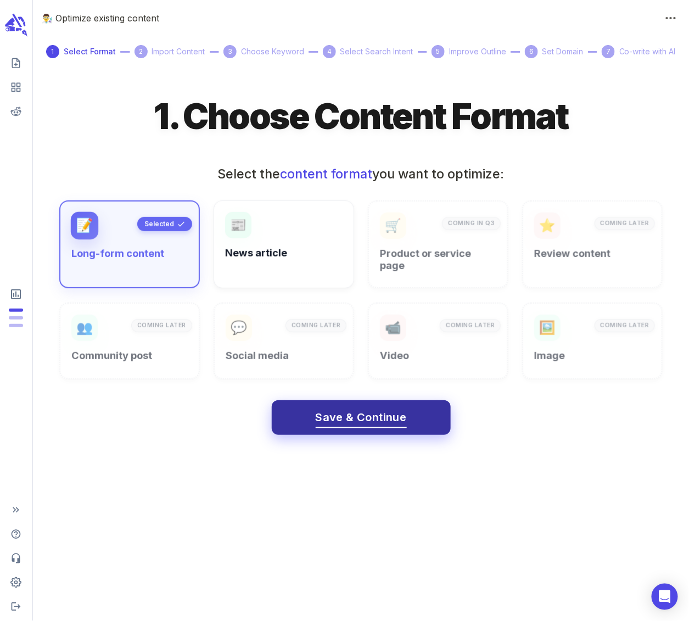
click at [363, 421] on span "Save & Continue" at bounding box center [361, 417] width 91 height 19
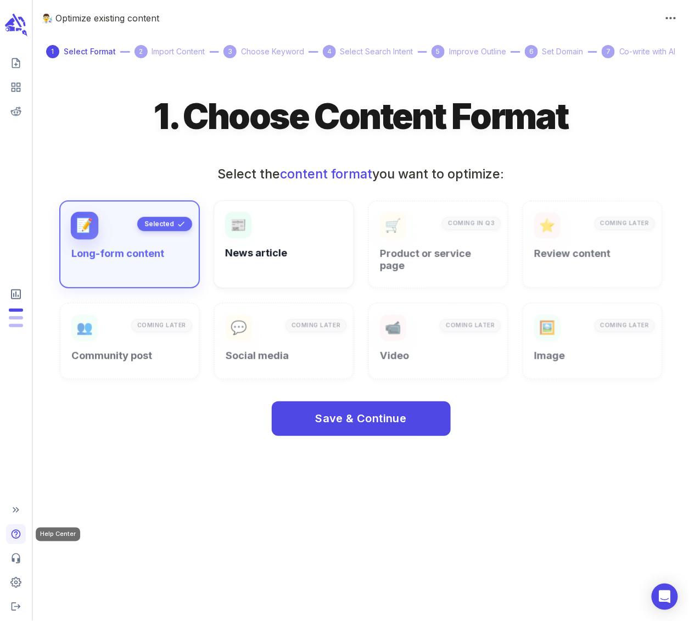
click at [18, 531] on icon "Help Center" at bounding box center [16, 534] width 9 height 9
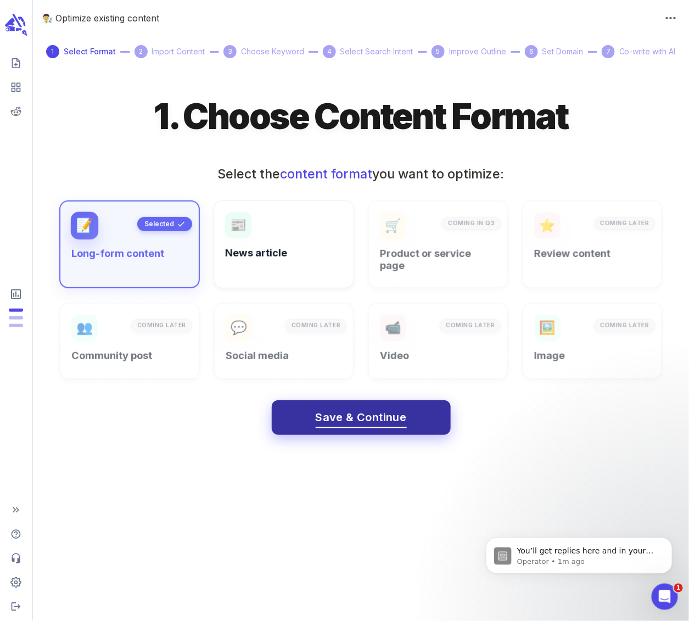
click at [331, 414] on span "Save & Continue" at bounding box center [361, 417] width 91 height 19
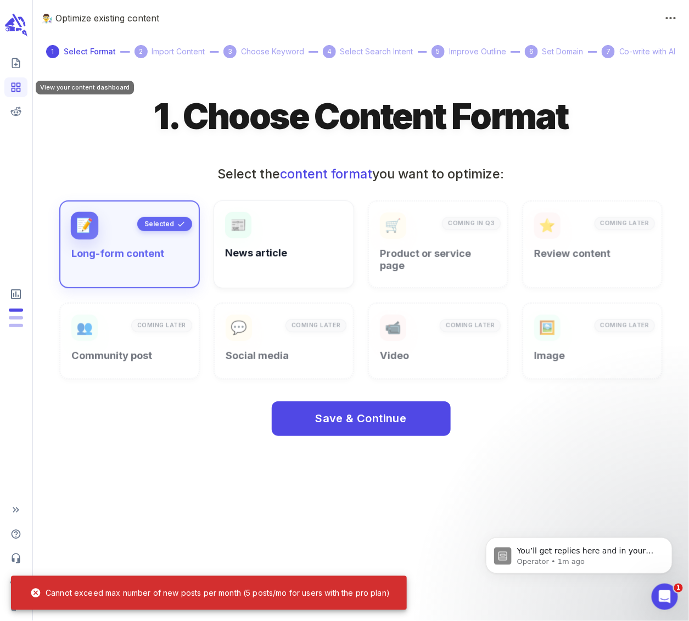
click at [13, 87] on icon "View your content dashboard" at bounding box center [15, 87] width 11 height 11
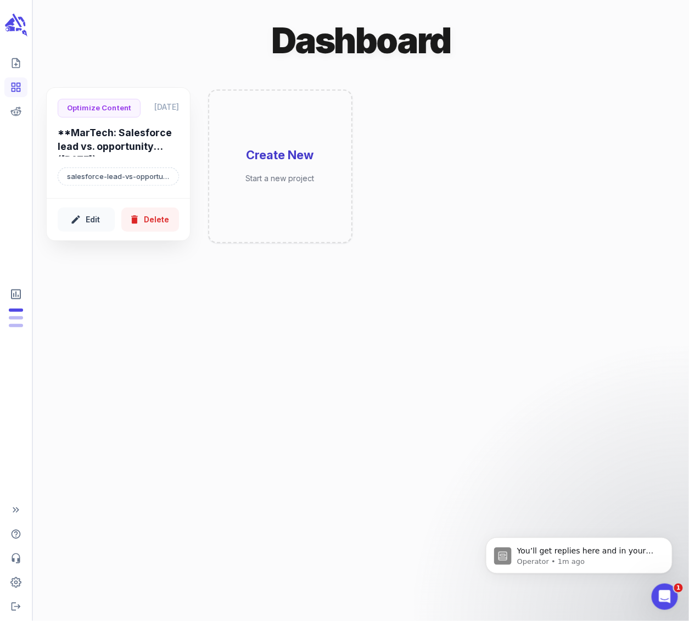
click at [135, 134] on h6 "**MarTech: Salesforce lead vs. opportunity ([DATE])**" at bounding box center [118, 141] width 121 height 30
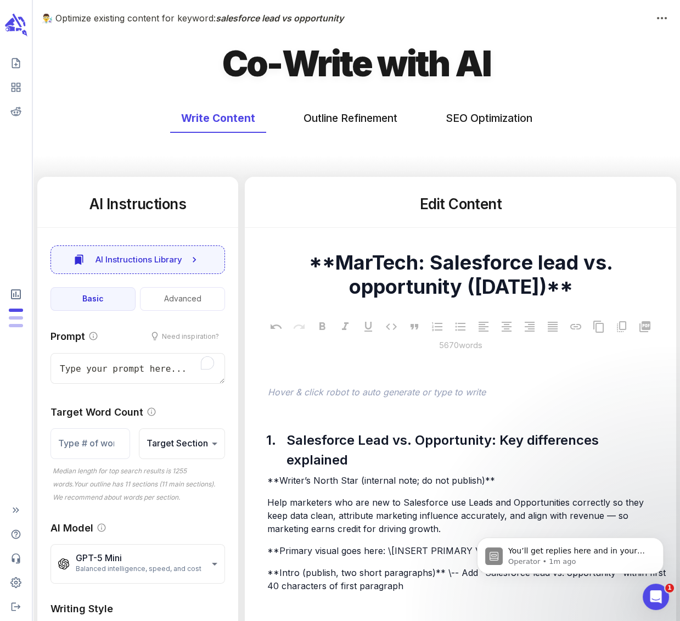
type textarea "x"
type input "**********"
type textarea "x"
type input "114"
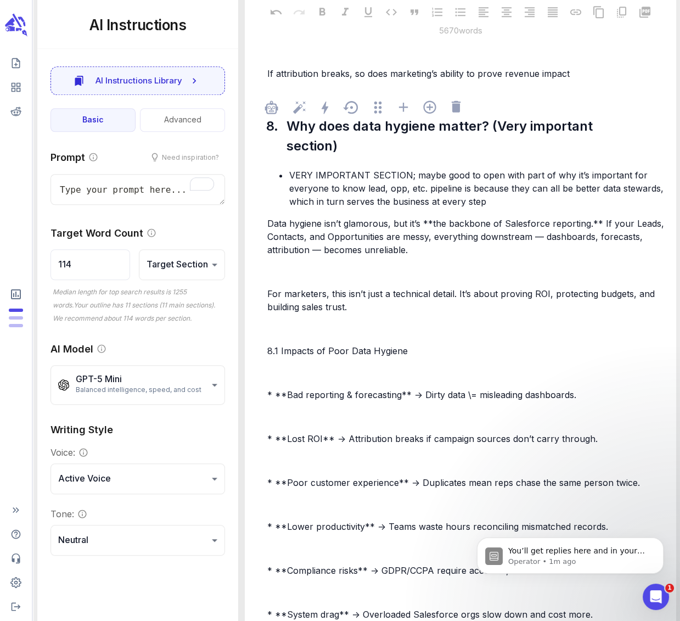
scroll to position [13522, 0]
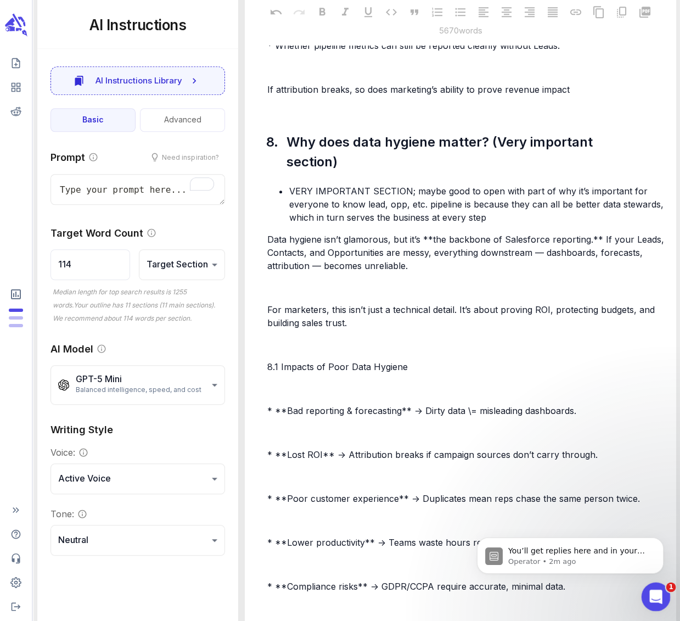
click at [655, 599] on icon "Open Intercom Messenger" at bounding box center [655, 595] width 18 height 18
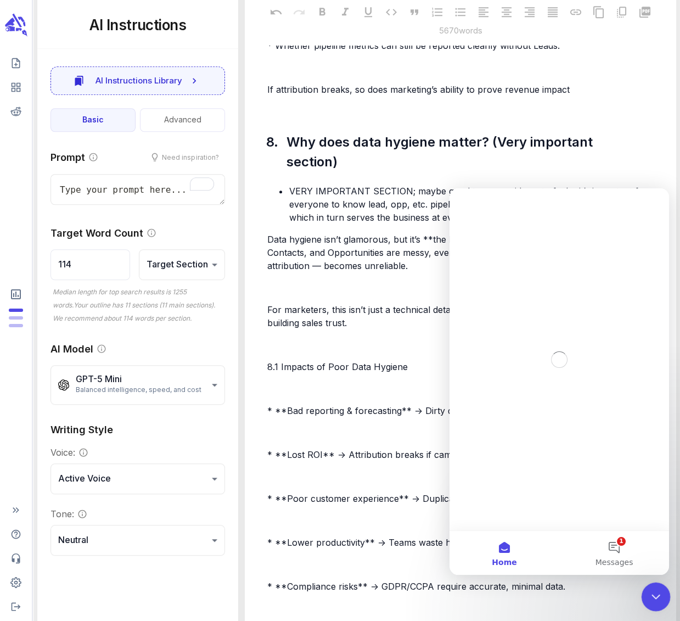
scroll to position [0, 0]
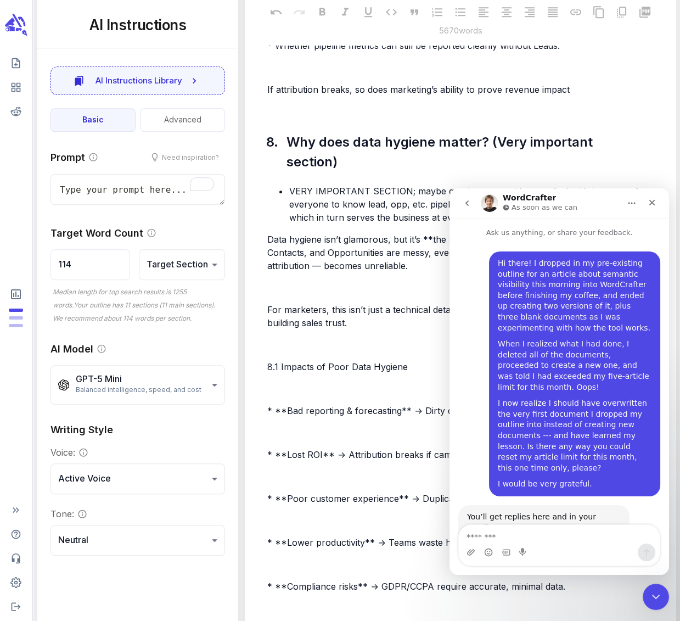
scroll to position [63, 0]
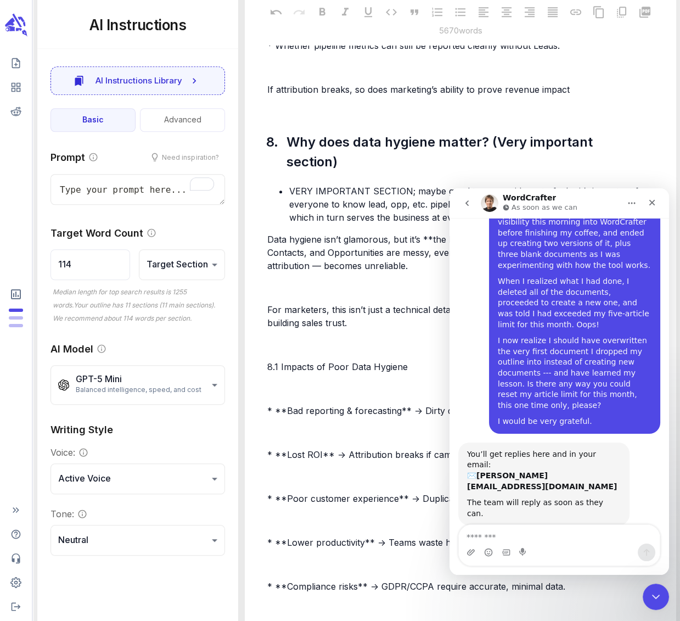
type textarea "x"
click at [13, 87] on icon "View your content dashboard" at bounding box center [15, 87] width 11 height 11
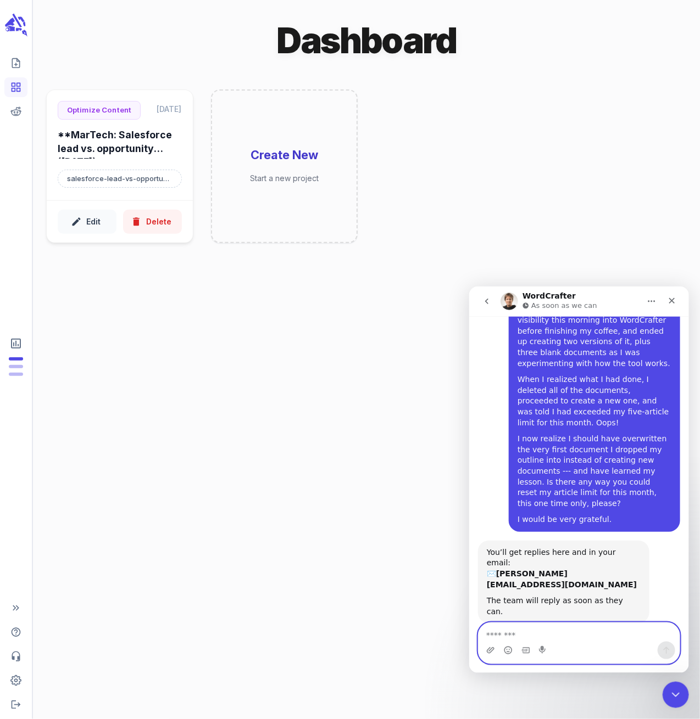
click at [555, 631] on textarea "Message…" at bounding box center [578, 632] width 201 height 19
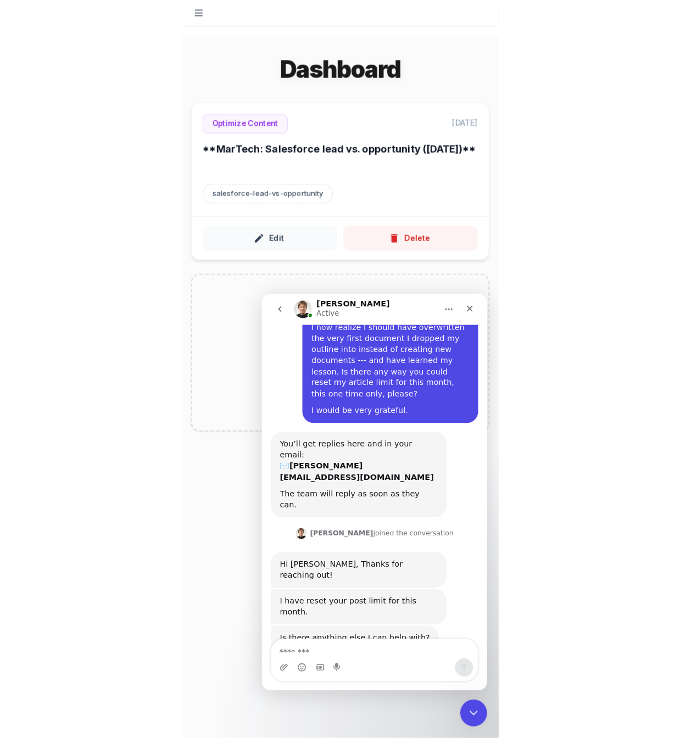
scroll to position [230, 0]
